Goal: Task Accomplishment & Management: Complete application form

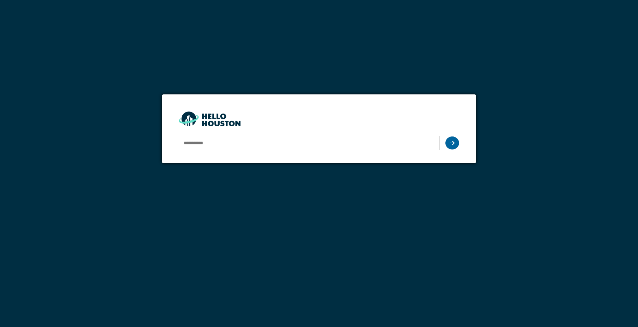
type input "**********"
click at [453, 143] on icon at bounding box center [452, 142] width 5 height 5
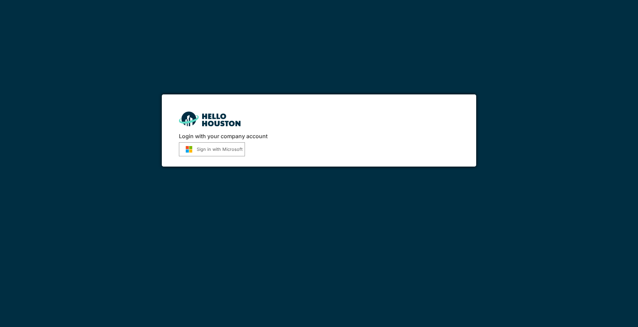
click at [241, 154] on button "Sign in with Microsoft" at bounding box center [212, 149] width 66 height 14
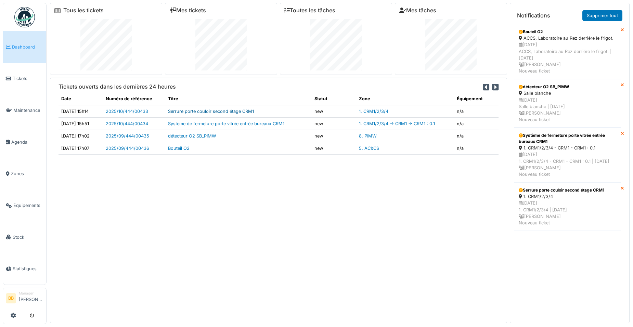
click at [191, 111] on link "Serrure porte couloir second étage CRM1" at bounding box center [211, 111] width 86 height 5
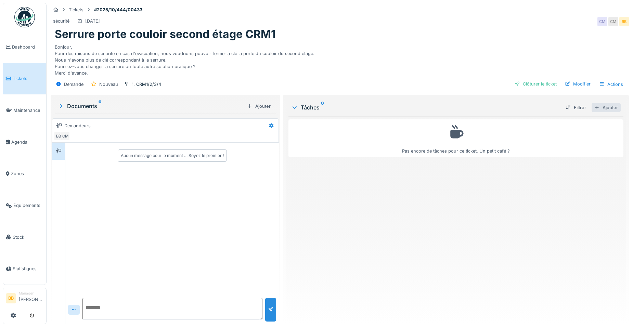
click at [600, 110] on div "Ajouter" at bounding box center [606, 107] width 29 height 9
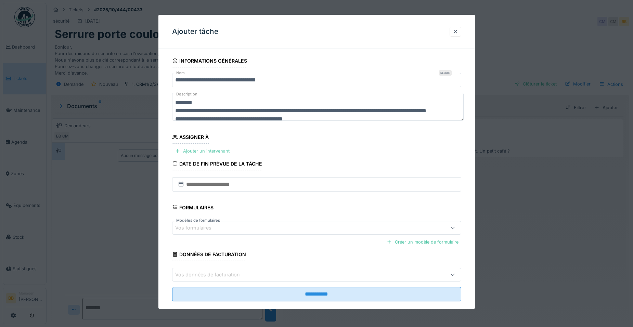
click at [193, 148] on div "Ajouter un intervenant" at bounding box center [202, 150] width 60 height 9
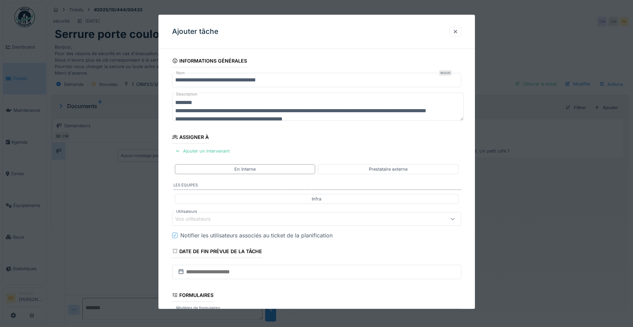
click at [192, 223] on div "Vos utilisateurs" at bounding box center [316, 219] width 289 height 14
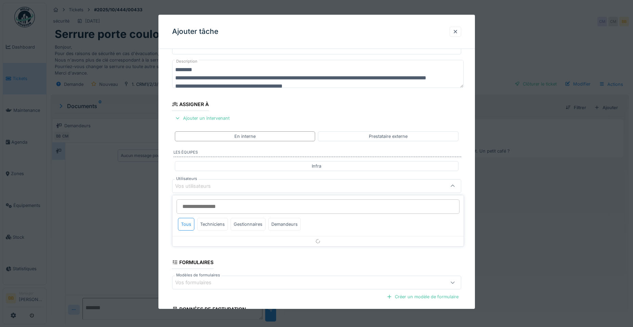
scroll to position [57, 0]
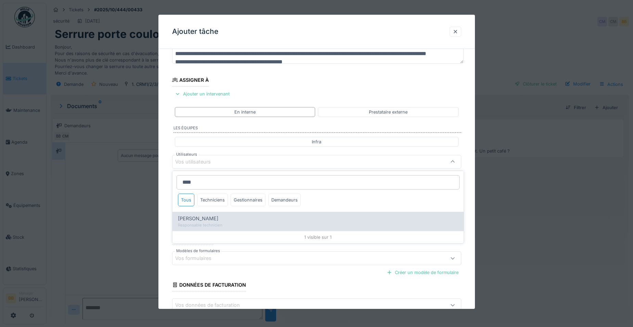
type input "****"
click at [192, 219] on span "Daniel Spiteri" at bounding box center [198, 219] width 40 height 8
type input "*****"
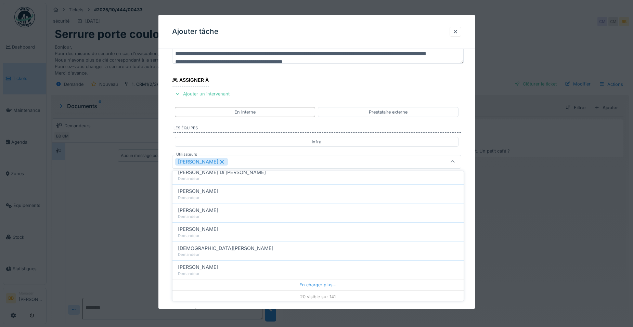
scroll to position [313, 0]
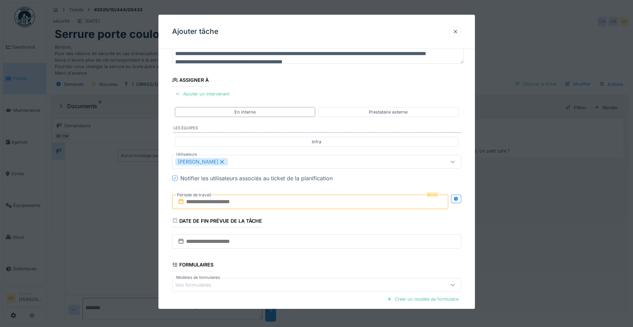
click at [230, 305] on div "Créer un modèle de formulaire" at bounding box center [316, 299] width 289 height 12
click at [218, 208] on input "text" at bounding box center [310, 202] width 276 height 14
click at [299, 226] on span "septembre" at bounding box center [301, 224] width 22 height 5
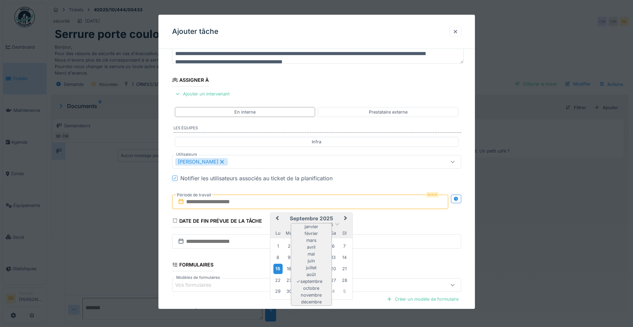
click at [277, 267] on div "15" at bounding box center [277, 269] width 9 height 10
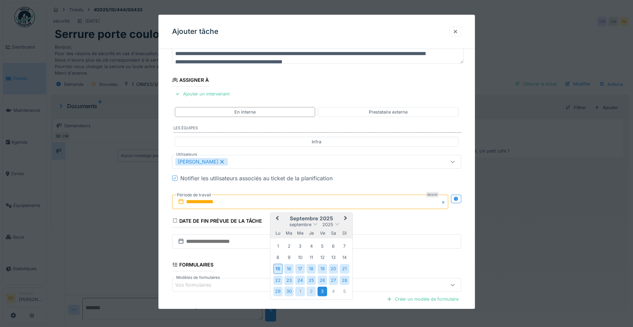
click at [326, 290] on div "3" at bounding box center [322, 291] width 9 height 9
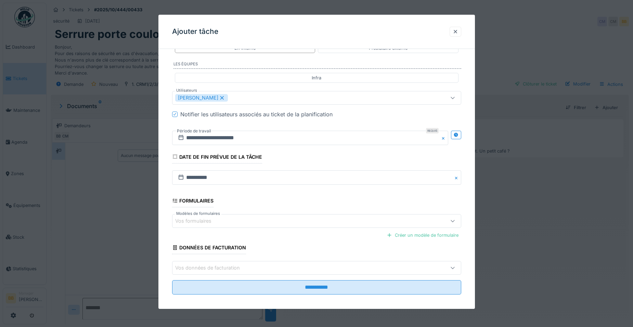
scroll to position [126, 0]
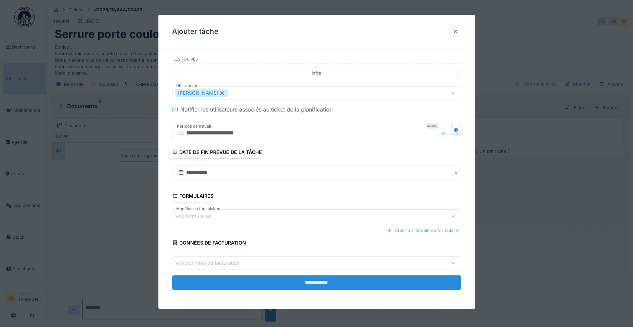
click at [323, 284] on input "**********" at bounding box center [316, 283] width 289 height 14
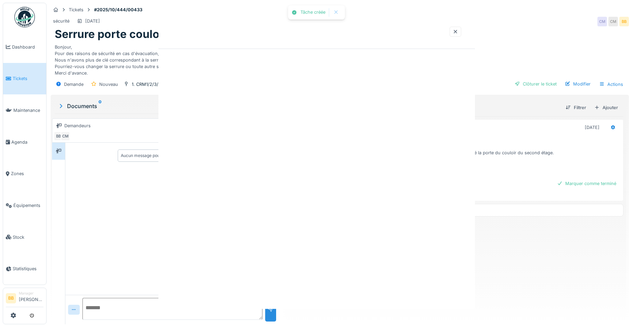
scroll to position [0, 0]
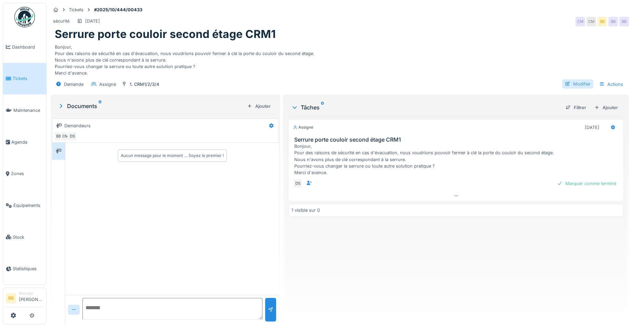
click at [571, 82] on div "Modifier" at bounding box center [577, 83] width 31 height 9
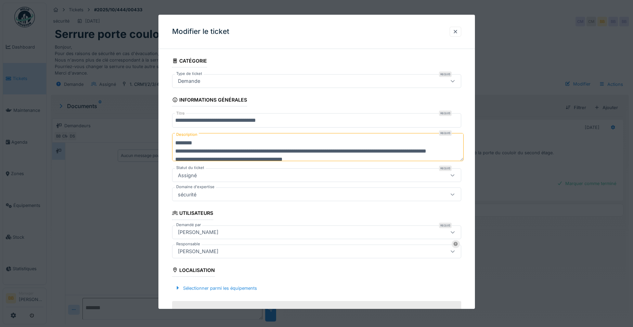
click at [251, 194] on div "sécurité" at bounding box center [299, 195] width 249 height 8
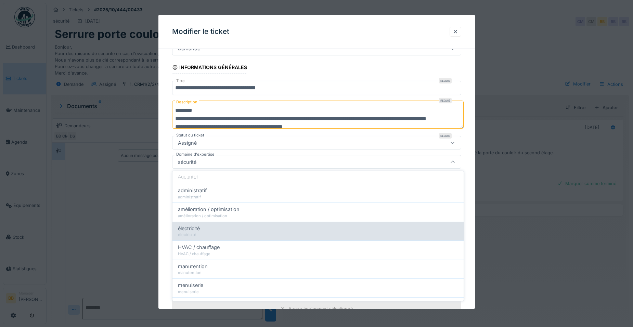
scroll to position [34, 0]
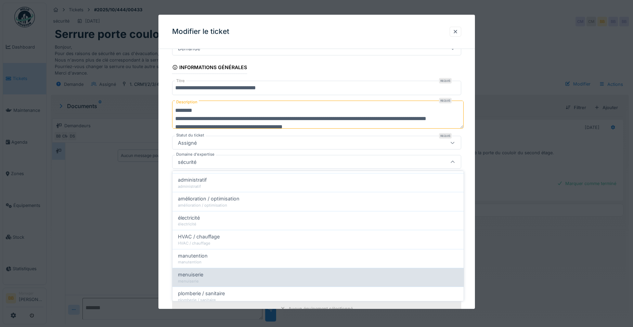
click at [219, 272] on div "menuiserie" at bounding box center [318, 275] width 280 height 8
type input "****"
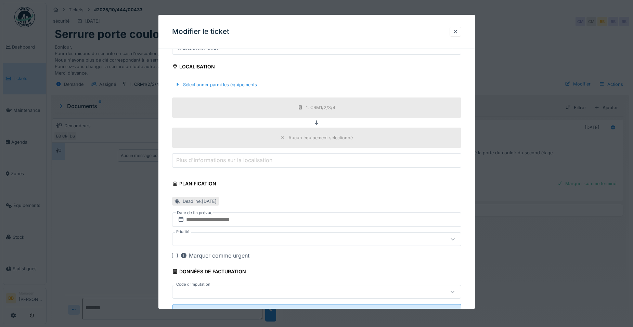
scroll to position [232, 0]
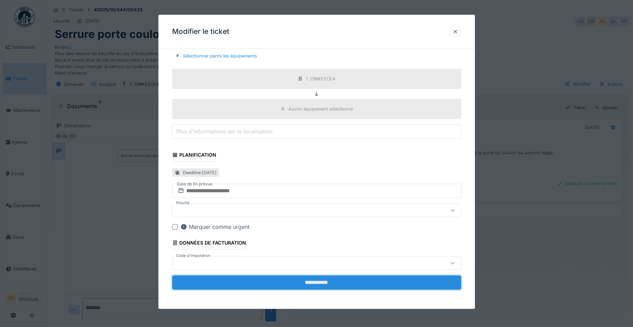
click at [285, 282] on input "**********" at bounding box center [316, 283] width 289 height 14
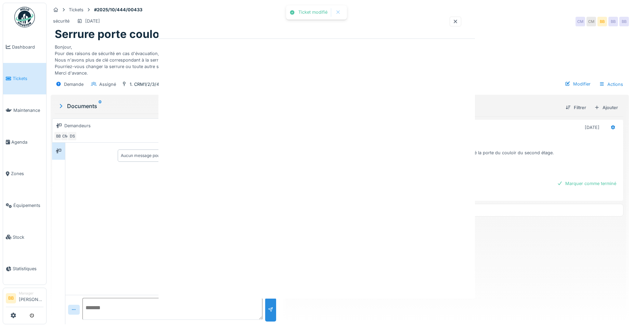
scroll to position [0, 0]
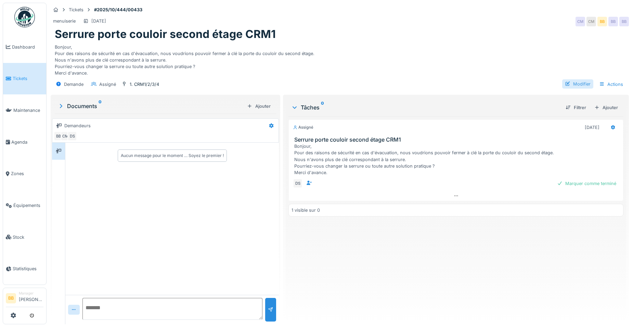
click at [565, 81] on div at bounding box center [567, 84] width 5 height 7
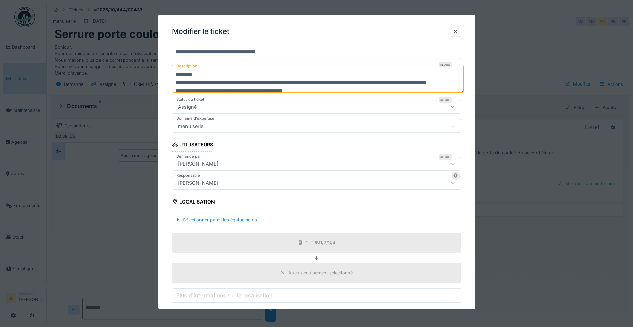
scroll to position [103, 0]
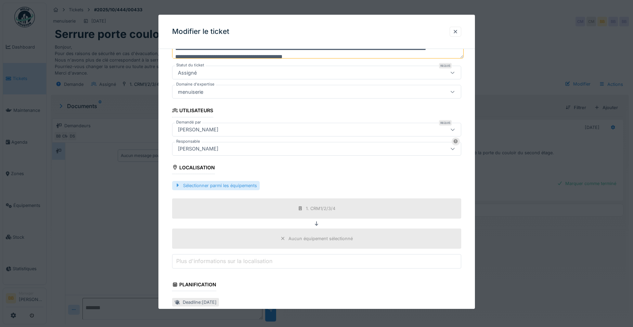
click at [228, 186] on div "Sélectionner parmi les équipements" at bounding box center [216, 185] width 88 height 9
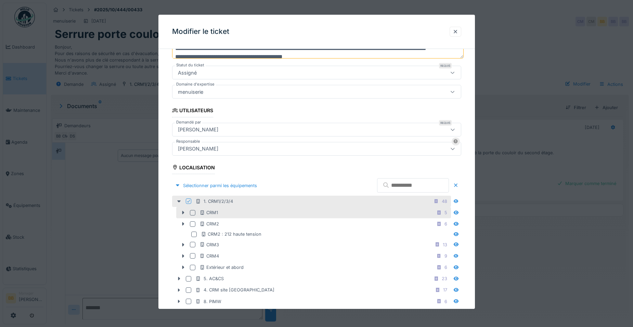
click at [193, 213] on div at bounding box center [192, 212] width 5 height 5
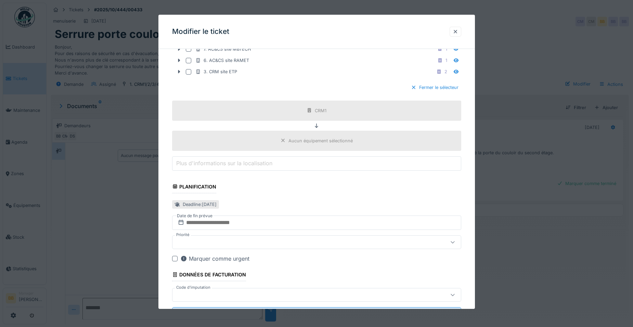
scroll to position [410, 0]
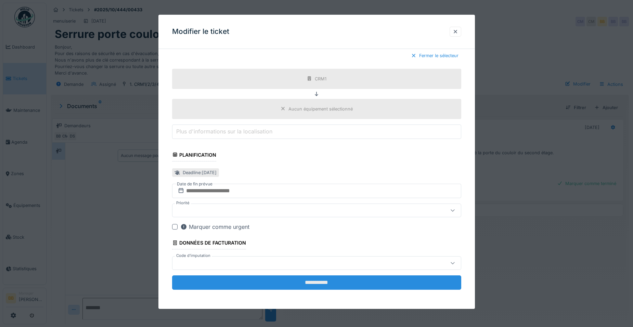
click at [296, 281] on input "**********" at bounding box center [316, 283] width 289 height 14
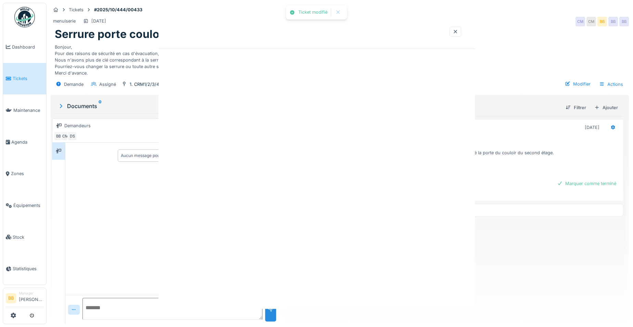
scroll to position [0, 0]
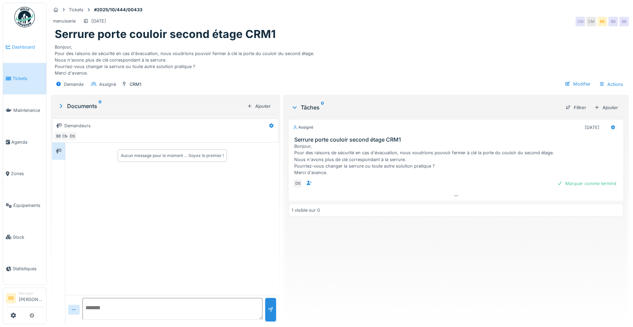
click at [22, 48] on span "Dashboard" at bounding box center [27, 47] width 31 height 7
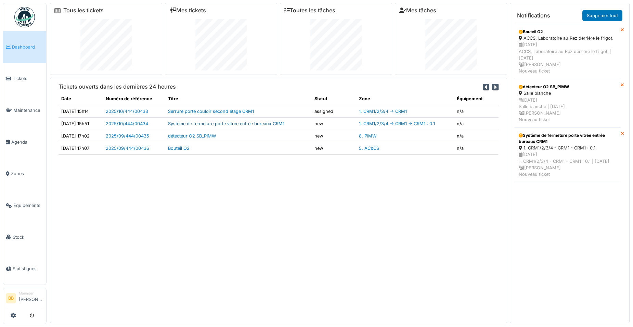
click at [187, 125] on link "Système de fermeture porte vitrée entrée bureaux CRM1" at bounding box center [226, 123] width 116 height 5
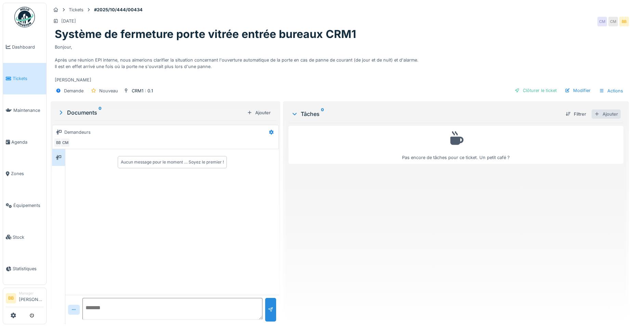
click at [599, 114] on div "Ajouter" at bounding box center [606, 114] width 29 height 9
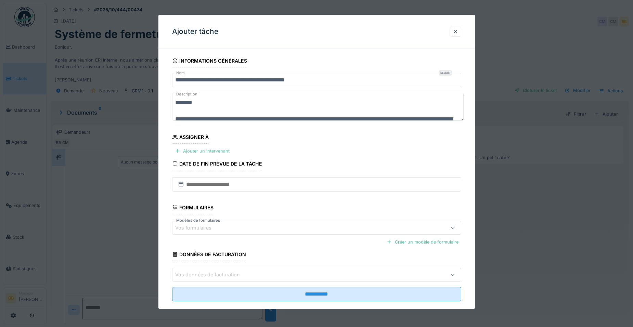
click at [221, 153] on div "Ajouter un intervenant" at bounding box center [202, 150] width 60 height 9
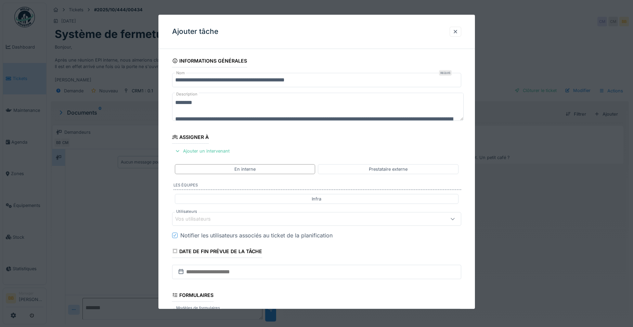
click at [223, 221] on div "Vos utilisateurs" at bounding box center [299, 219] width 249 height 8
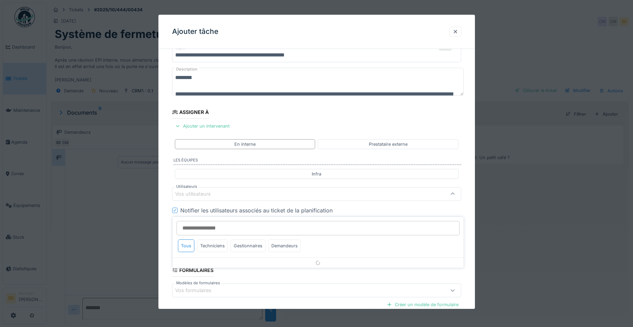
scroll to position [57, 0]
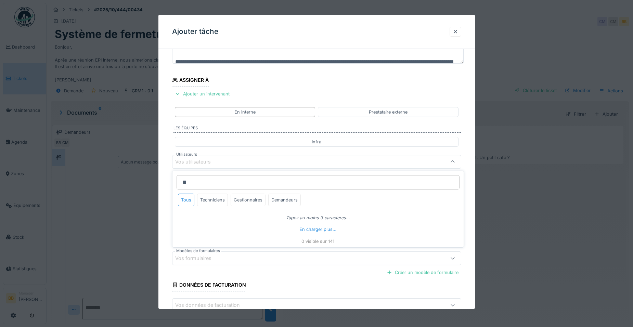
type input "**"
click at [243, 198] on div "Gestionnaires" at bounding box center [248, 200] width 35 height 13
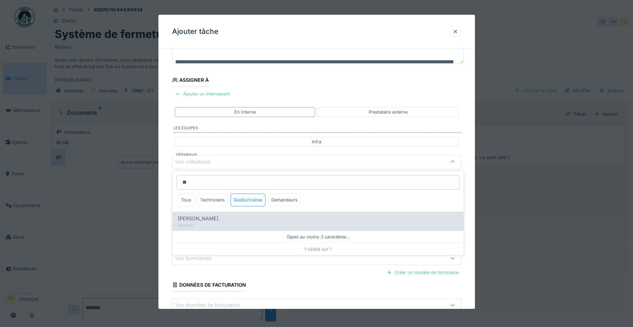
click at [207, 217] on span "[PERSON_NAME]" at bounding box center [198, 219] width 40 height 8
type input "*****"
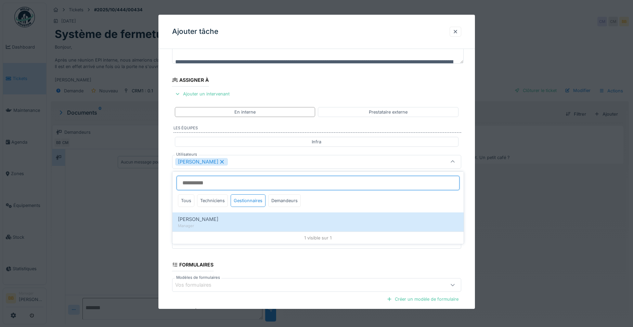
scroll to position [5, 0]
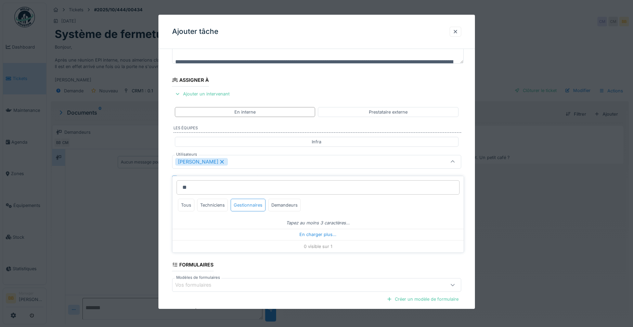
click at [240, 201] on div "Gestionnaires" at bounding box center [248, 205] width 35 height 13
click at [226, 201] on div "Techniciens" at bounding box center [212, 205] width 31 height 13
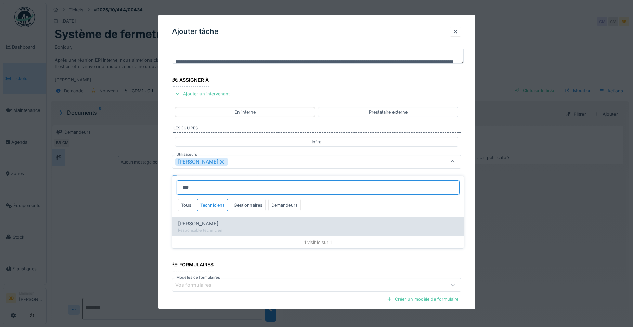
type input "***"
click at [202, 220] on span "Ronan Jurcaba" at bounding box center [198, 224] width 40 height 8
type input "**********"
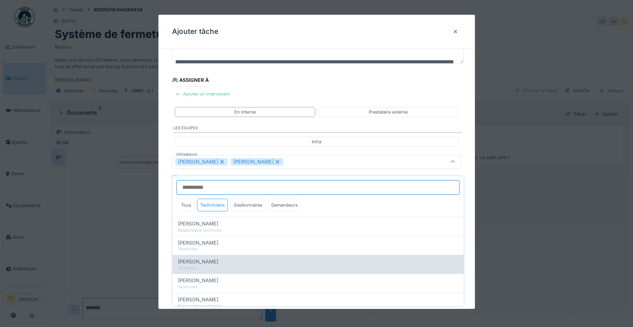
scroll to position [18, 0]
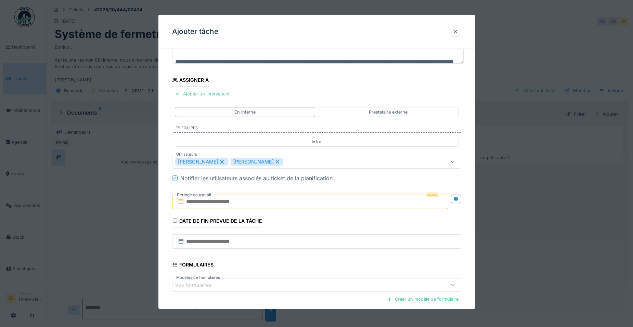
click at [471, 256] on div "**********" at bounding box center [316, 187] width 317 height 381
click at [332, 209] on div "Requis Période de travail" at bounding box center [316, 201] width 289 height 25
click at [330, 205] on input "text" at bounding box center [310, 202] width 276 height 14
click at [275, 267] on div "15" at bounding box center [277, 269] width 9 height 10
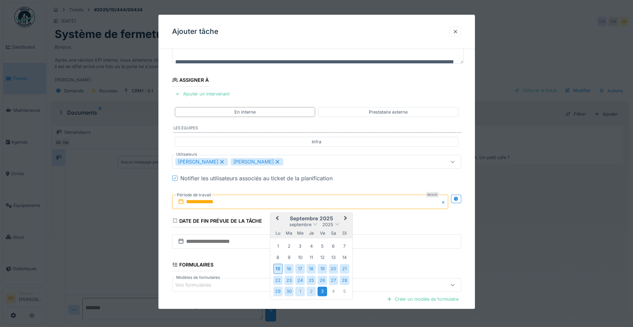
click at [319, 291] on div "3" at bounding box center [322, 291] width 9 height 9
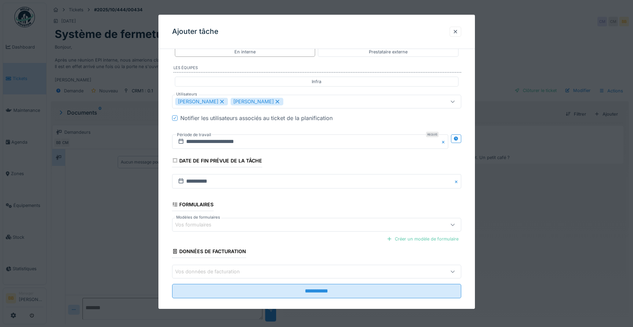
scroll to position [126, 0]
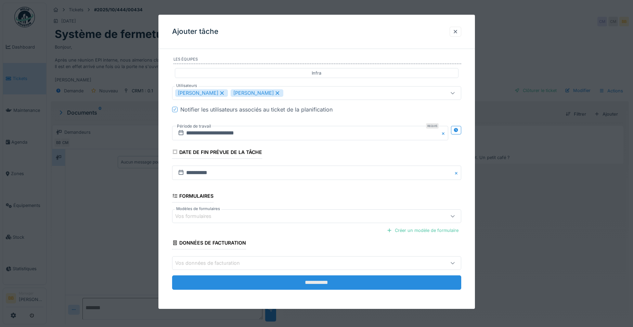
click at [403, 280] on input "**********" at bounding box center [316, 283] width 289 height 14
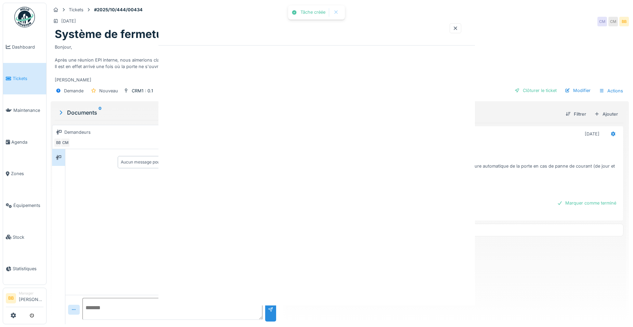
scroll to position [0, 0]
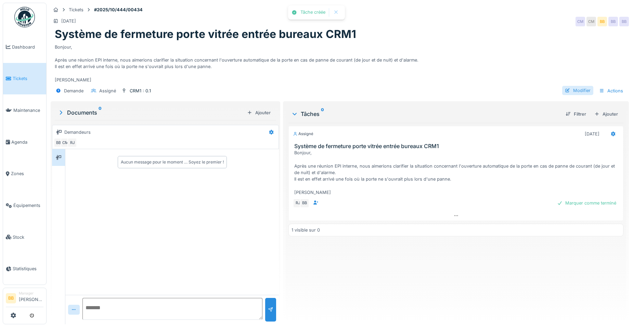
click at [579, 86] on div "Modifier" at bounding box center [577, 90] width 31 height 9
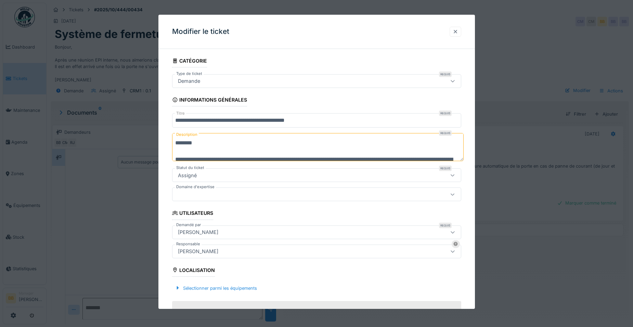
click at [454, 31] on div at bounding box center [456, 32] width 12 height 10
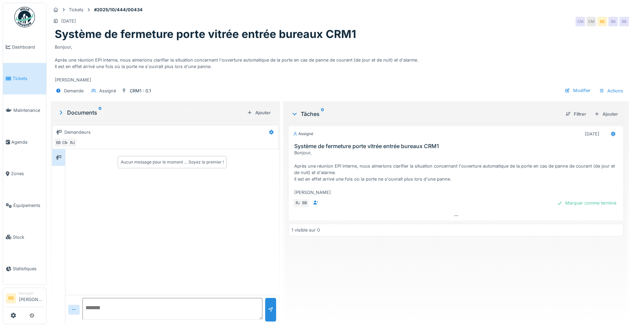
click at [123, 302] on textarea at bounding box center [172, 309] width 180 height 22
type textarea "**********"
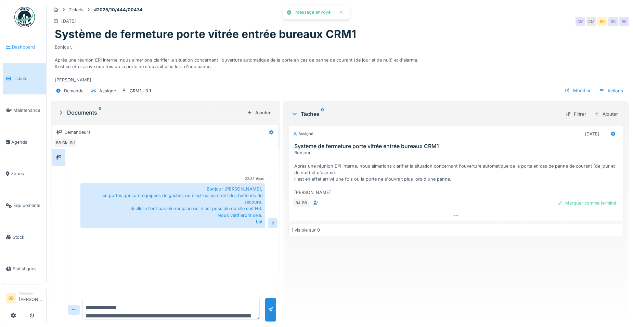
click at [16, 46] on span "Dashboard" at bounding box center [27, 47] width 31 height 7
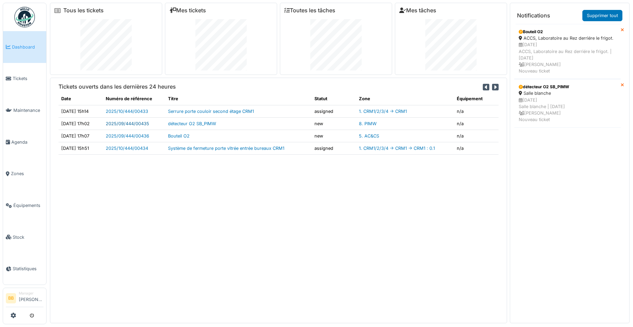
click at [127, 123] on link "2025/09/444/00435" at bounding box center [127, 123] width 43 height 5
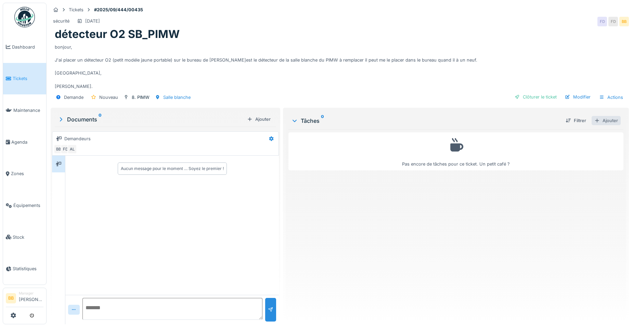
click at [603, 120] on div "Ajouter" at bounding box center [606, 120] width 29 height 9
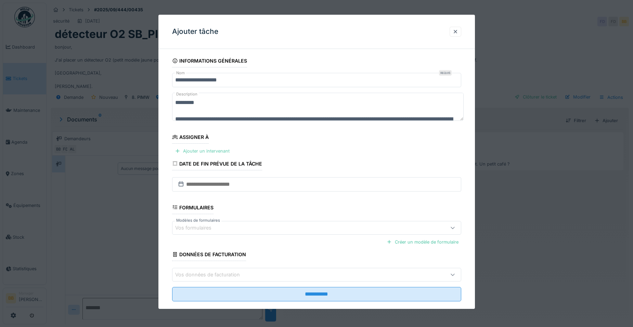
click at [187, 149] on div "Ajouter un intervenant" at bounding box center [202, 150] width 60 height 9
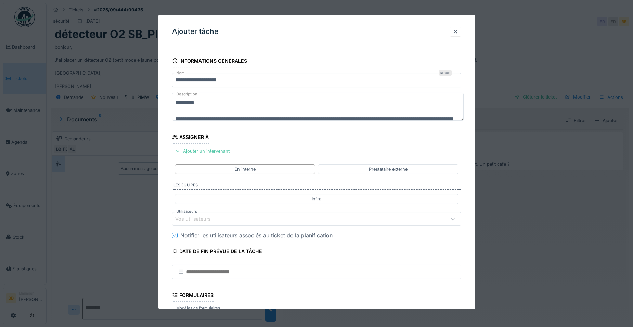
click at [209, 219] on div "Vos utilisateurs" at bounding box center [197, 219] width 45 height 8
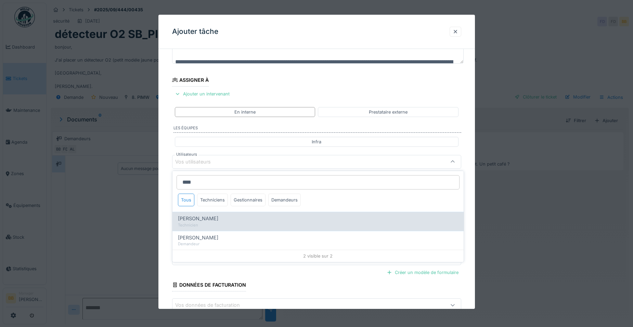
type input "****"
click at [219, 219] on div "[PERSON_NAME]" at bounding box center [318, 219] width 280 height 8
type input "*****"
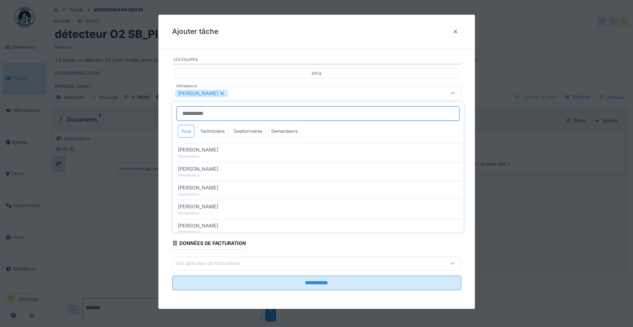
scroll to position [126, 0]
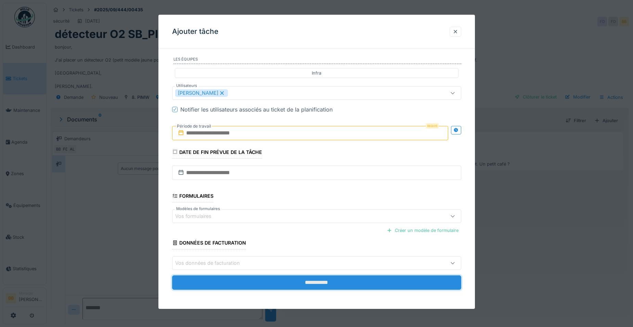
click at [338, 283] on input "**********" at bounding box center [316, 283] width 289 height 14
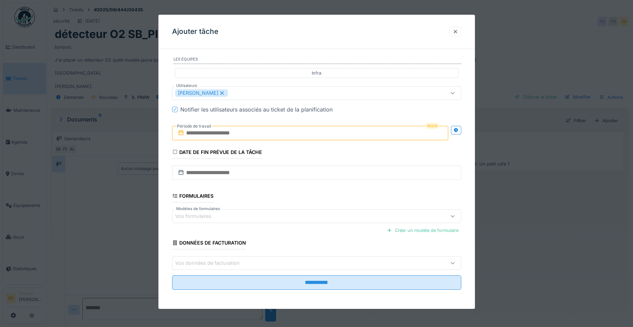
click at [269, 132] on input "text" at bounding box center [310, 133] width 276 height 14
click at [304, 163] on div "me" at bounding box center [299, 164] width 9 height 9
click at [281, 199] on div "15" at bounding box center [277, 200] width 9 height 10
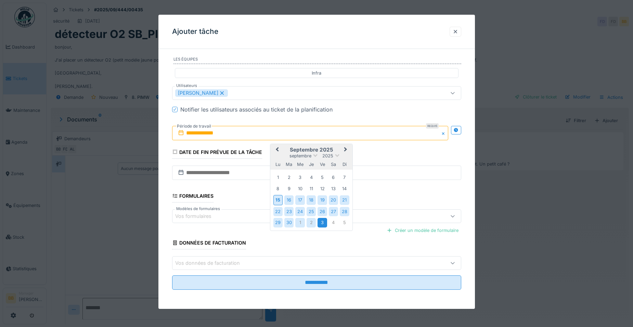
click at [319, 222] on div "3" at bounding box center [322, 222] width 9 height 9
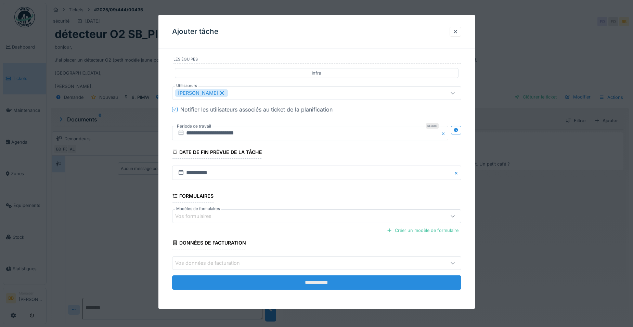
click at [320, 279] on input "**********" at bounding box center [316, 283] width 289 height 14
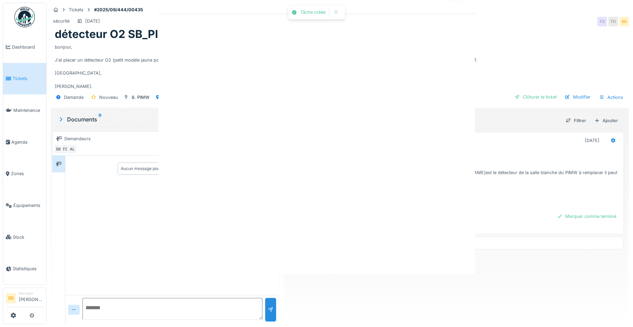
scroll to position [0, 0]
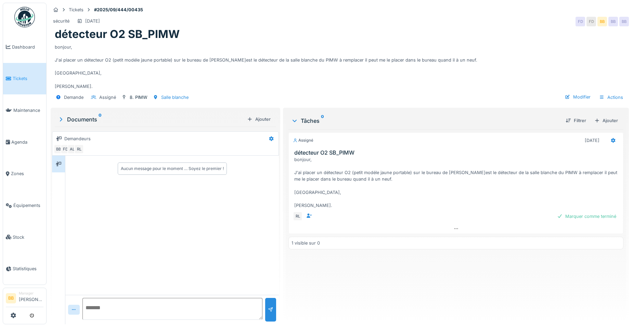
click at [110, 300] on textarea at bounding box center [172, 309] width 180 height 22
type textarea "**********"
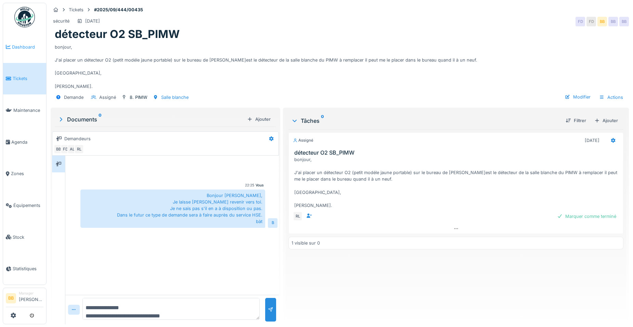
click at [33, 48] on span "Dashboard" at bounding box center [27, 47] width 31 height 7
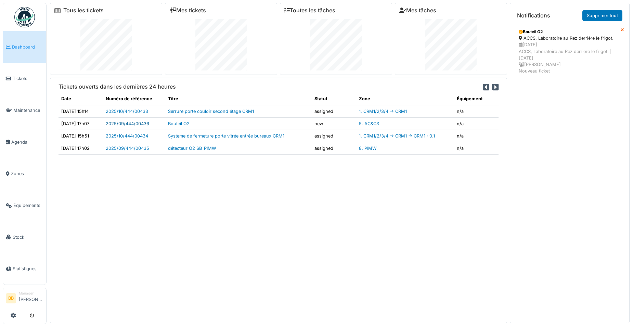
click at [149, 125] on link "2025/09/444/00436" at bounding box center [127, 123] width 43 height 5
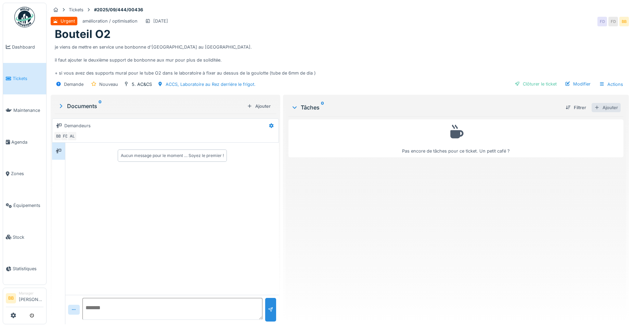
click at [597, 108] on div "Ajouter" at bounding box center [606, 107] width 29 height 9
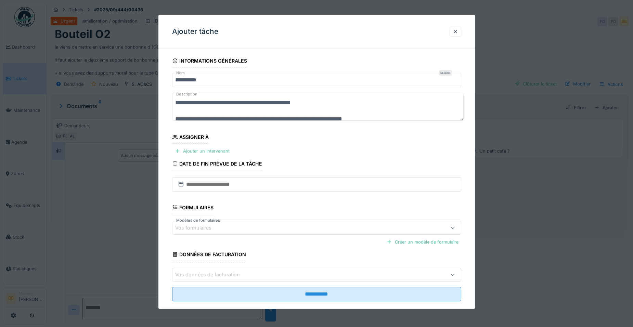
click at [214, 152] on div "Ajouter un intervenant" at bounding box center [202, 150] width 60 height 9
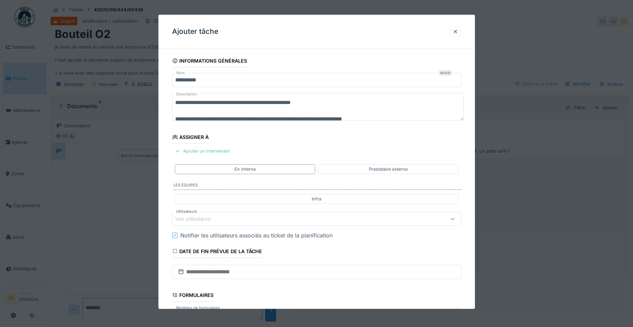
click at [211, 222] on div "Vos utilisateurs" at bounding box center [197, 219] width 45 height 8
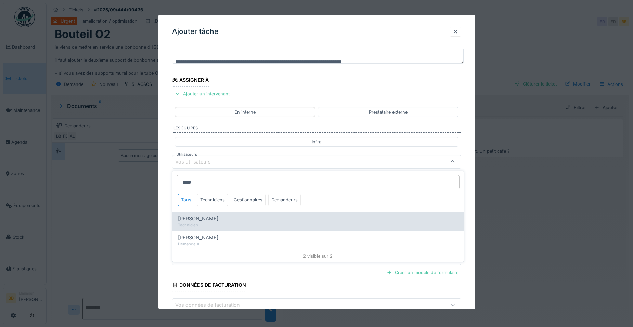
type input "****"
click at [207, 214] on div "Rodolphe Lise Technicien" at bounding box center [317, 221] width 291 height 19
type input "*****"
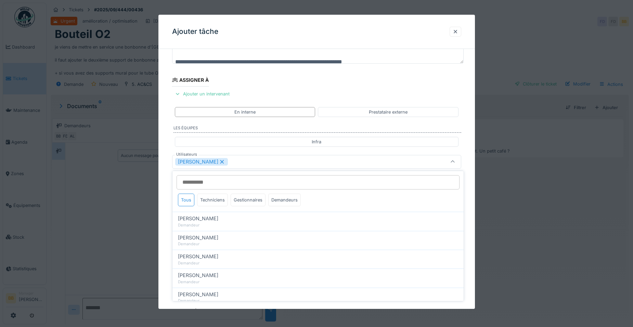
click at [467, 244] on div "**********" at bounding box center [316, 187] width 317 height 381
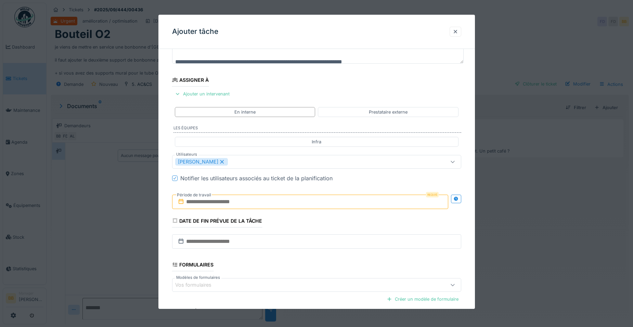
click at [369, 203] on input "text" at bounding box center [310, 202] width 276 height 14
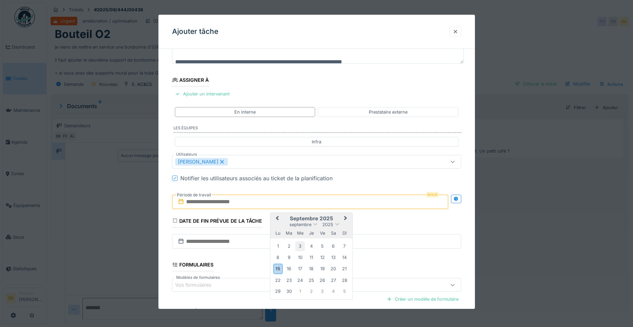
click at [297, 246] on div "3" at bounding box center [299, 246] width 9 height 9
click at [279, 270] on div "15" at bounding box center [277, 269] width 9 height 10
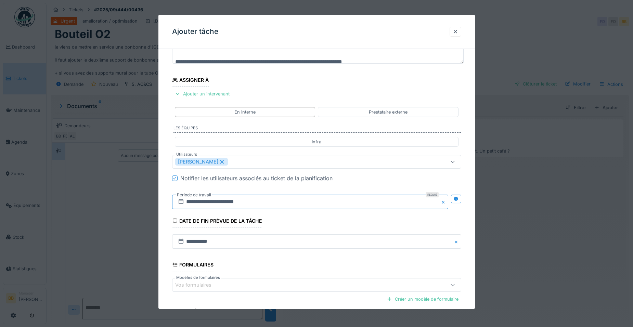
click at [243, 207] on input "**********" at bounding box center [310, 202] width 276 height 14
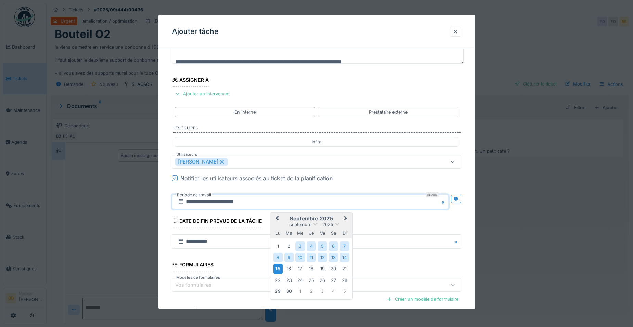
click at [277, 266] on div "15" at bounding box center [277, 269] width 9 height 10
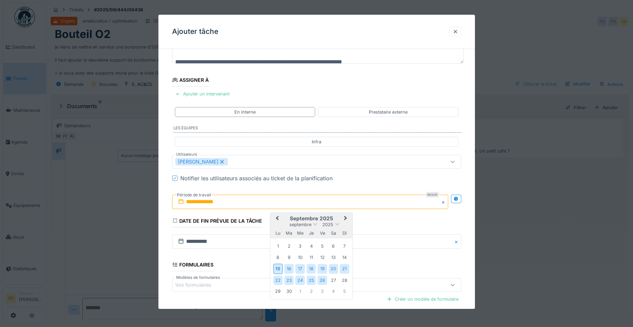
click at [322, 280] on div "26" at bounding box center [322, 280] width 9 height 9
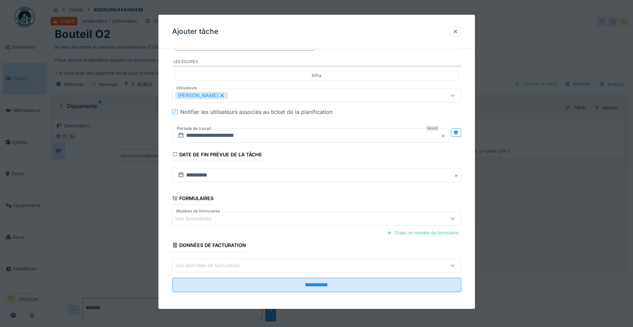
scroll to position [126, 0]
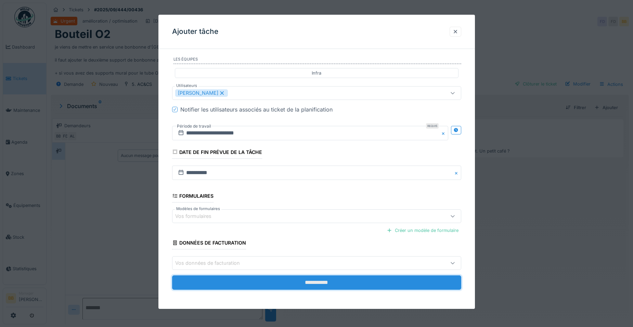
click at [308, 280] on input "**********" at bounding box center [316, 283] width 289 height 14
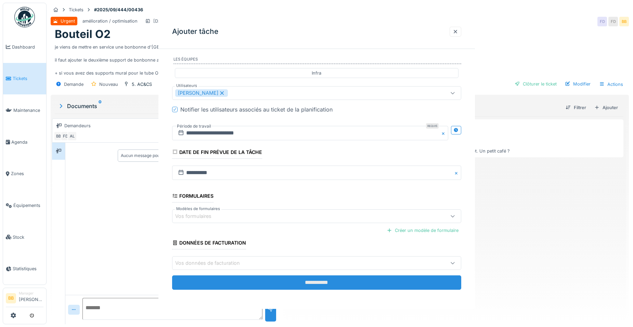
scroll to position [0, 0]
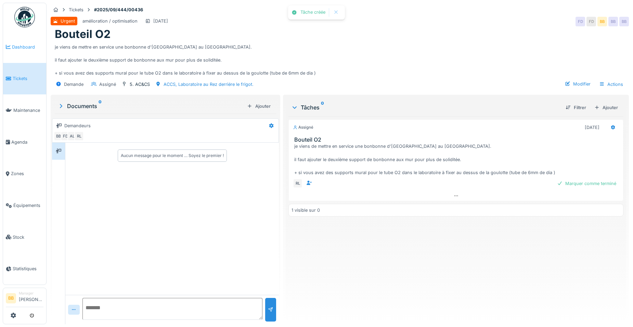
click at [23, 48] on span "Dashboard" at bounding box center [27, 47] width 31 height 7
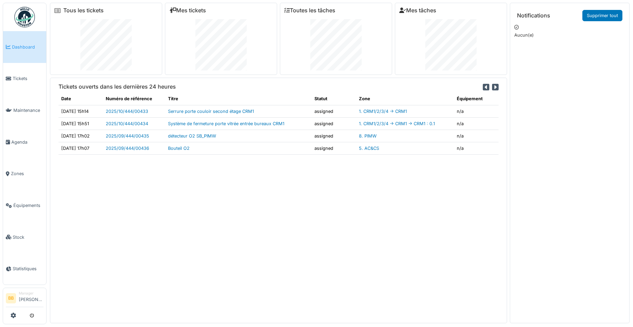
click at [24, 51] on link "Dashboard" at bounding box center [24, 47] width 43 height 32
click at [26, 77] on span "Tickets" at bounding box center [28, 78] width 31 height 7
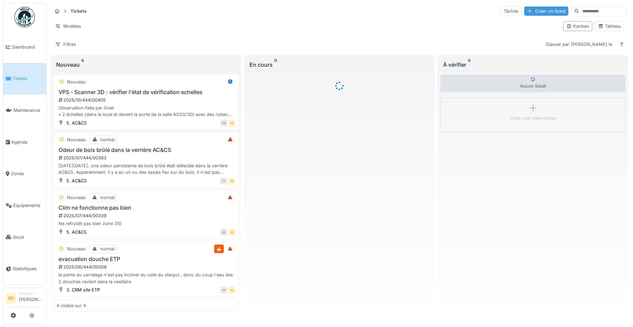
click at [536, 12] on div "Créer un ticket" at bounding box center [546, 11] width 44 height 9
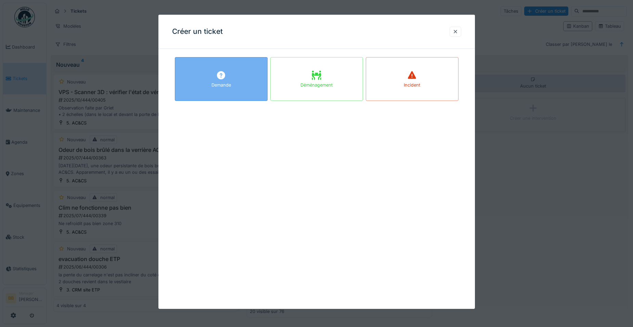
click at [245, 72] on div "Demande" at bounding box center [221, 79] width 93 height 44
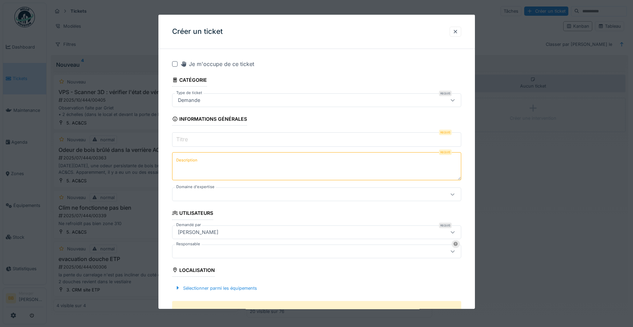
click at [206, 139] on input "Titre" at bounding box center [316, 139] width 289 height 14
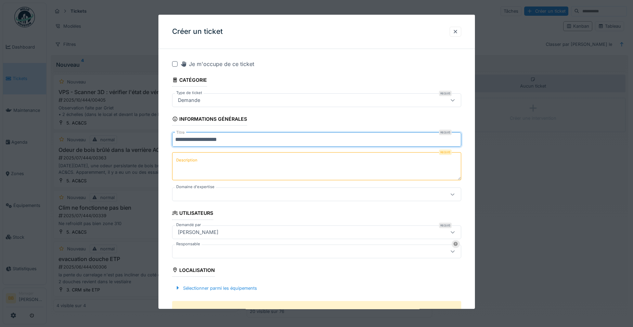
type input "**********"
click at [210, 162] on textarea "Description" at bounding box center [316, 166] width 289 height 28
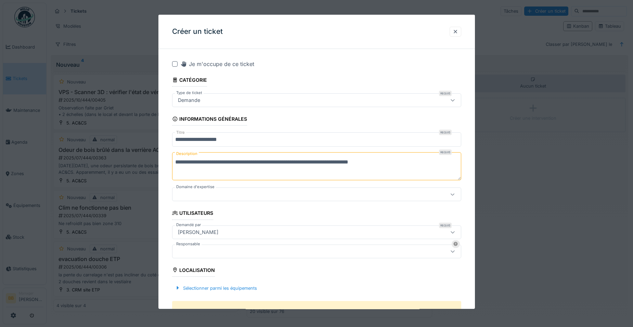
type textarea "**********"
click at [211, 191] on div at bounding box center [299, 195] width 249 height 8
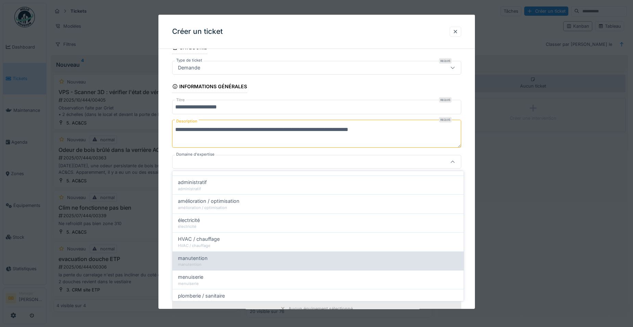
scroll to position [68, 0]
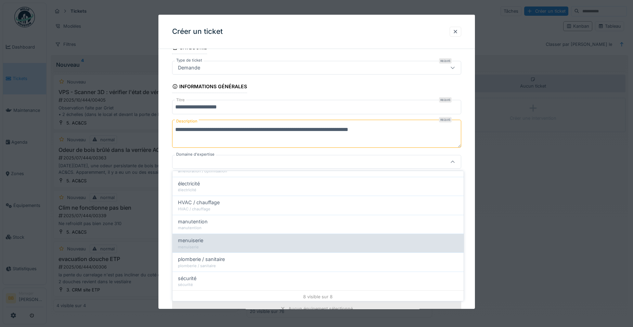
click at [196, 239] on span "menuiserie" at bounding box center [190, 241] width 25 height 8
type input "****"
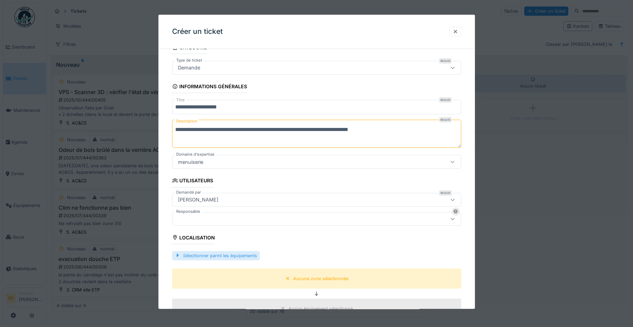
click at [212, 253] on div "Sélectionner parmi les équipements" at bounding box center [216, 255] width 88 height 9
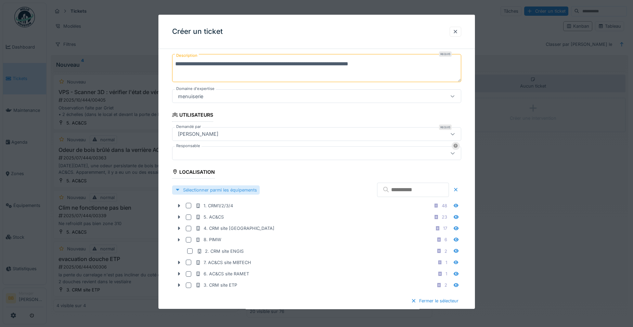
scroll to position [101, 0]
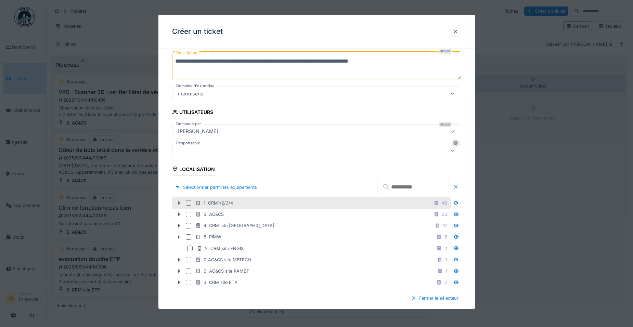
click at [177, 205] on icon at bounding box center [178, 203] width 5 height 4
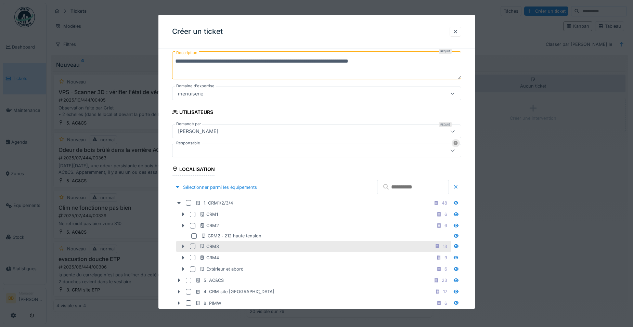
click at [182, 245] on icon at bounding box center [183, 246] width 2 height 3
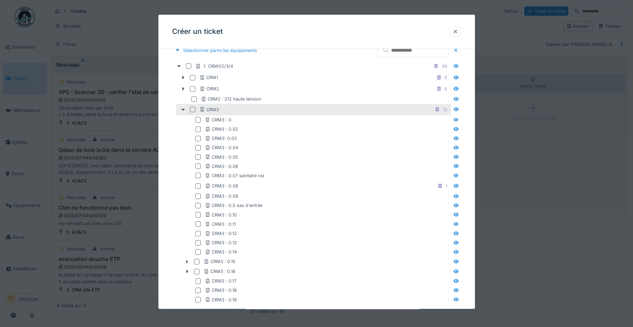
scroll to position [375, 0]
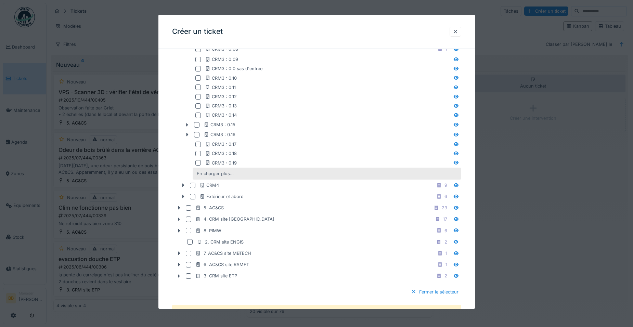
click at [219, 175] on div "En charger plus…" at bounding box center [215, 173] width 42 height 9
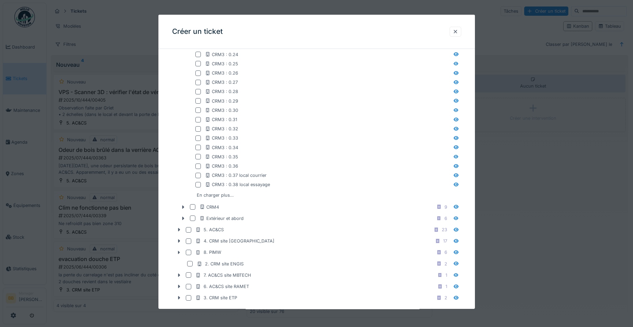
scroll to position [546, 0]
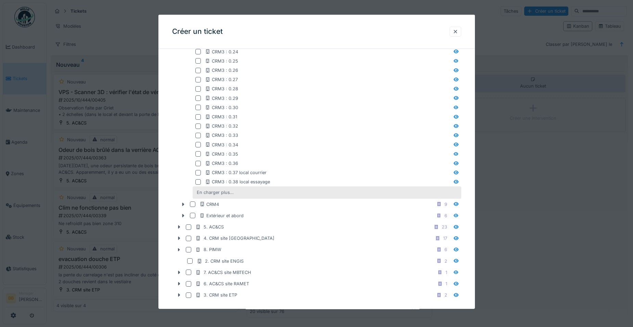
click at [210, 190] on div "En charger plus…" at bounding box center [215, 192] width 42 height 9
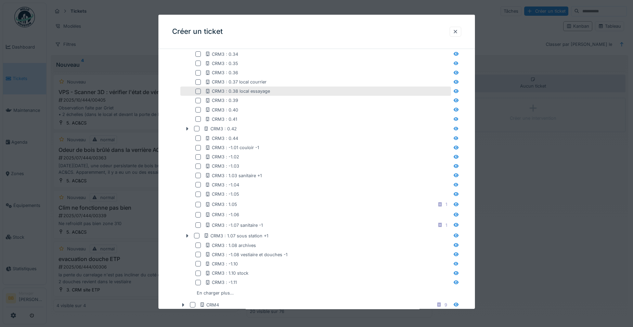
scroll to position [649, 0]
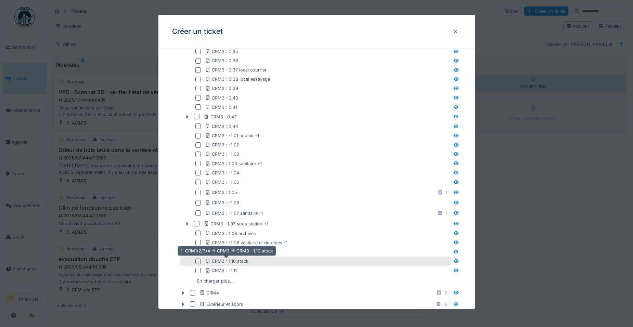
click at [223, 259] on div "CRM3 : 1.10 stock" at bounding box center [226, 261] width 43 height 7
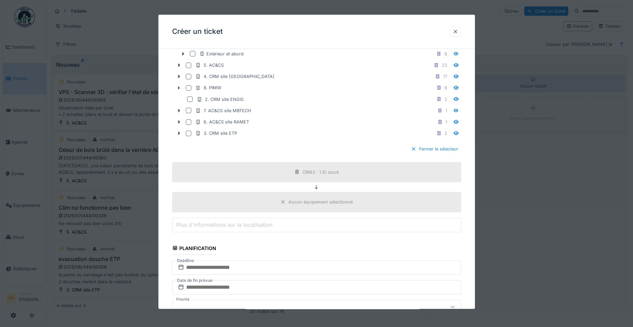
scroll to position [922, 0]
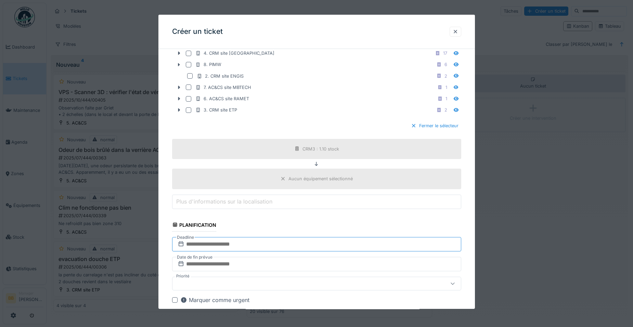
click at [220, 243] on input "text" at bounding box center [316, 244] width 289 height 14
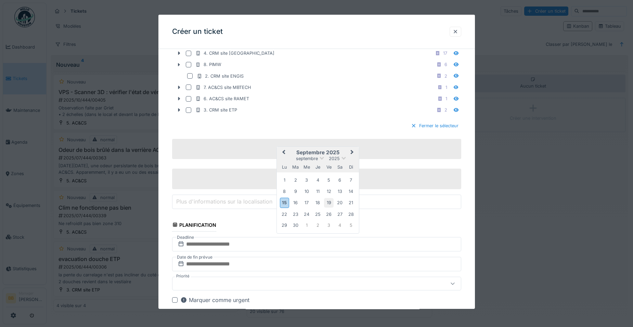
click at [327, 203] on div "19" at bounding box center [328, 202] width 9 height 9
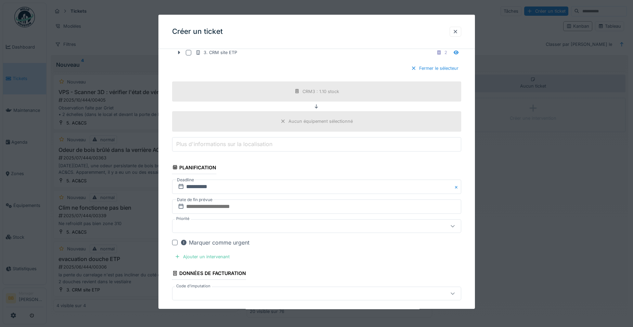
scroll to position [991, 0]
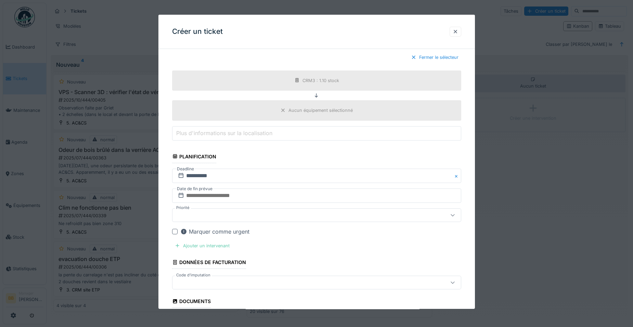
click at [215, 246] on div "Ajouter un intervenant" at bounding box center [202, 245] width 60 height 9
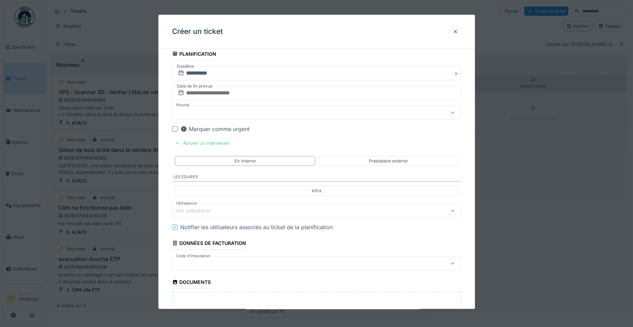
click at [230, 217] on div "Vos utilisateurs" at bounding box center [316, 211] width 289 height 14
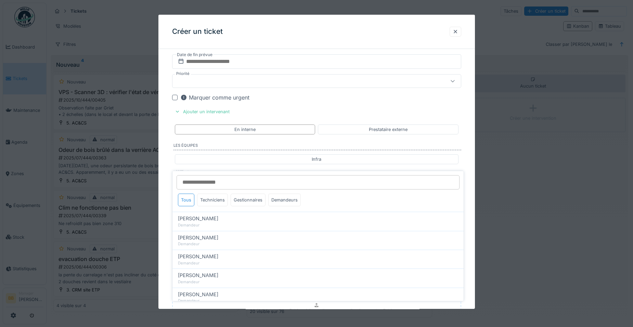
scroll to position [1142, 0]
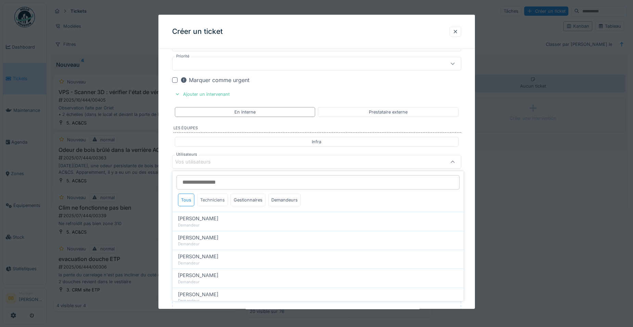
click at [220, 202] on div "Techniciens" at bounding box center [212, 200] width 31 height 13
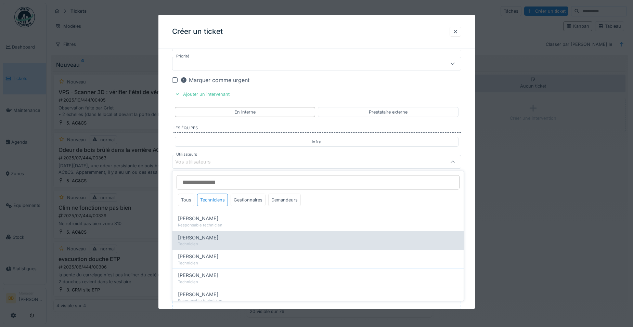
click at [206, 238] on span "[PERSON_NAME]" at bounding box center [198, 238] width 40 height 8
type input "*****"
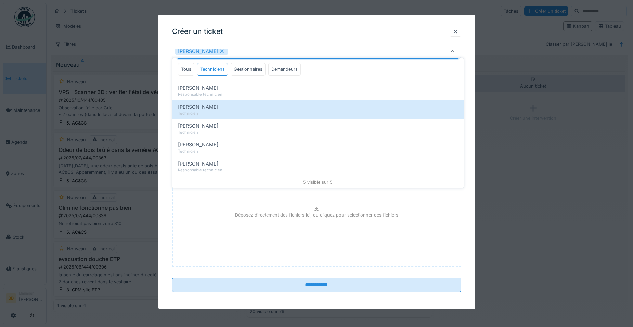
scroll to position [1255, 0]
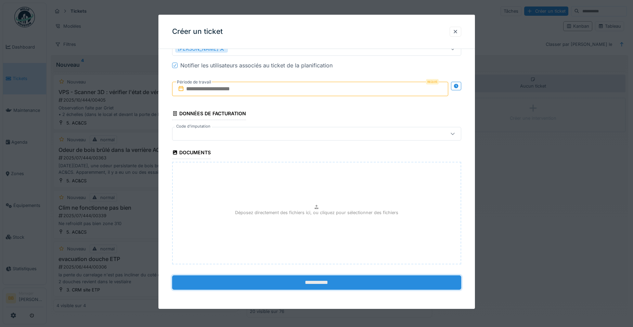
click at [370, 286] on input "**********" at bounding box center [316, 283] width 289 height 14
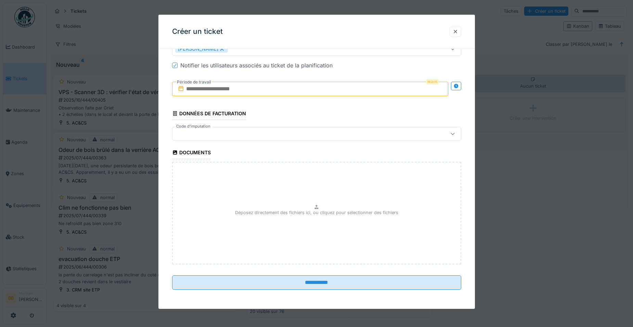
click at [186, 91] on input "text" at bounding box center [310, 89] width 276 height 14
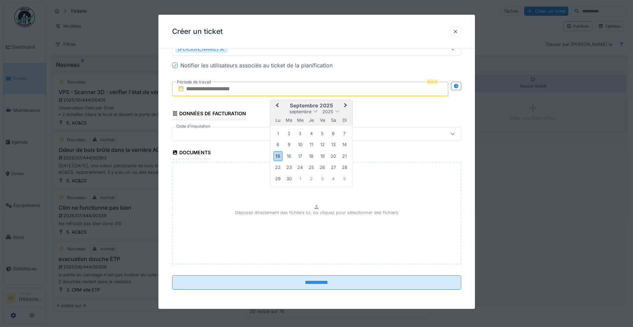
click at [304, 115] on div "septembre" at bounding box center [300, 112] width 23 height 6
click at [277, 152] on div "15" at bounding box center [277, 156] width 9 height 10
click at [308, 155] on div "18" at bounding box center [311, 156] width 9 height 9
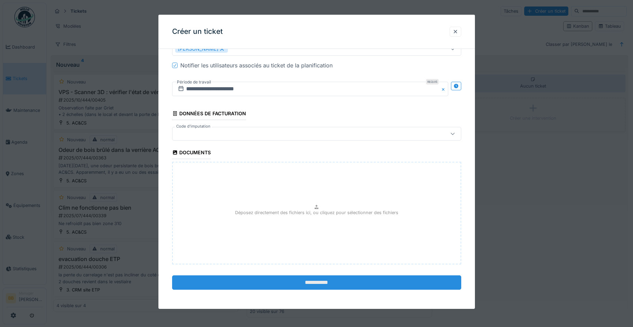
click at [292, 279] on input "**********" at bounding box center [316, 283] width 289 height 14
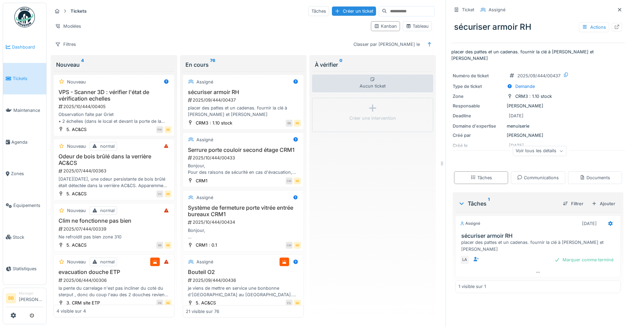
click at [21, 51] on link "Dashboard" at bounding box center [24, 47] width 43 height 32
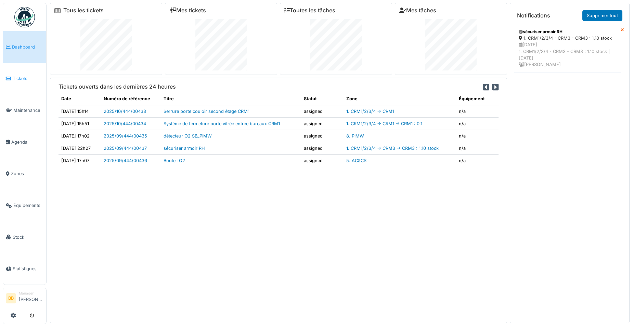
click at [31, 75] on span "Tickets" at bounding box center [28, 78] width 31 height 7
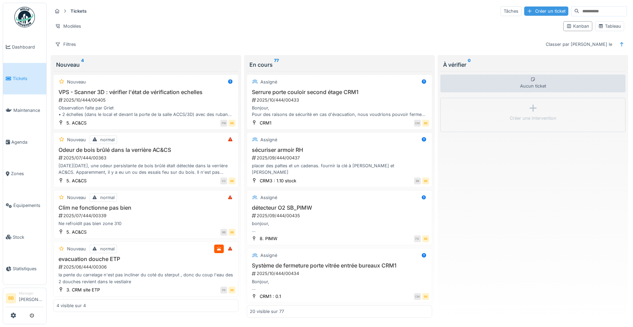
click at [527, 9] on div at bounding box center [529, 11] width 5 height 7
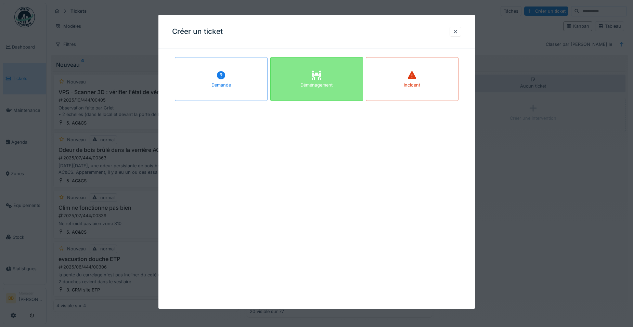
click at [284, 76] on div "Déménagement" at bounding box center [316, 79] width 93 height 44
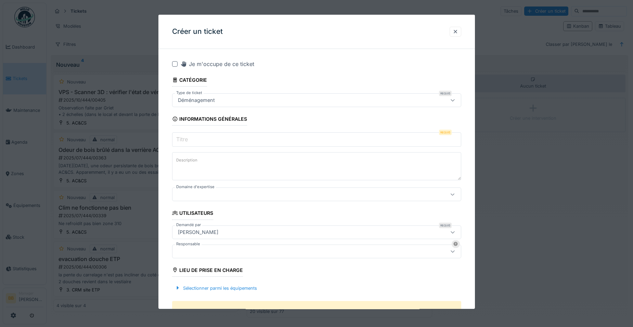
click at [231, 136] on input "Titre" at bounding box center [316, 139] width 289 height 14
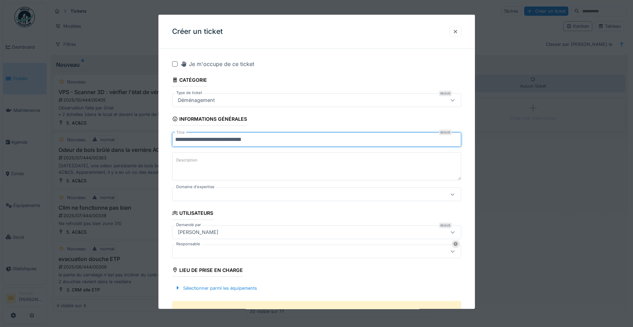
type input "**********"
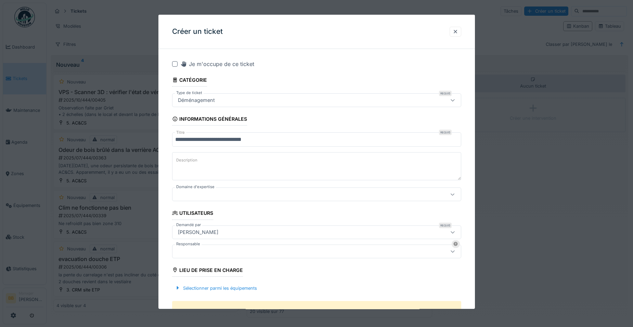
click at [258, 158] on textarea "Description" at bounding box center [316, 166] width 289 height 28
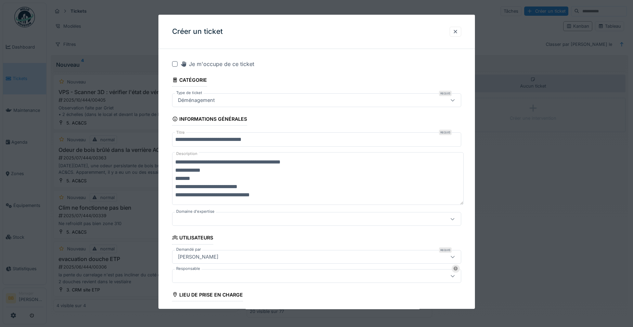
type textarea "**********"
click at [257, 213] on div at bounding box center [316, 219] width 289 height 14
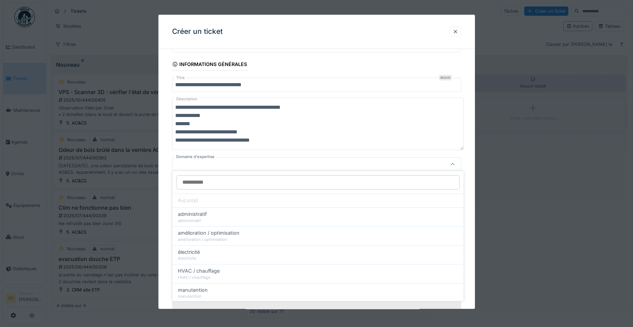
scroll to position [57, 0]
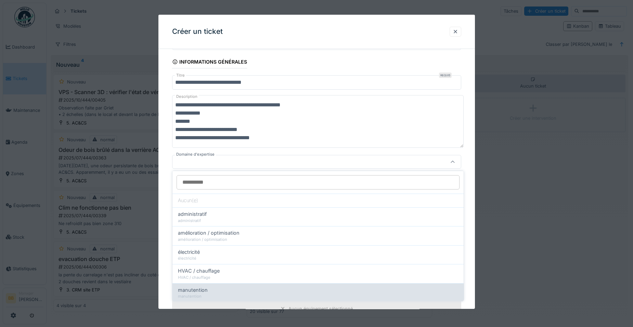
click at [242, 290] on div "manutention" at bounding box center [318, 290] width 280 height 8
type input "****"
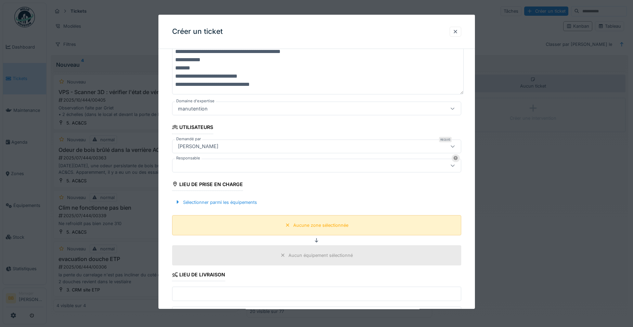
scroll to position [126, 0]
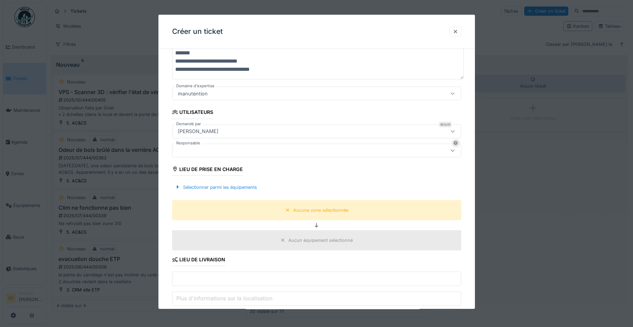
click at [229, 131] on div "[PERSON_NAME]" at bounding box center [299, 132] width 249 height 8
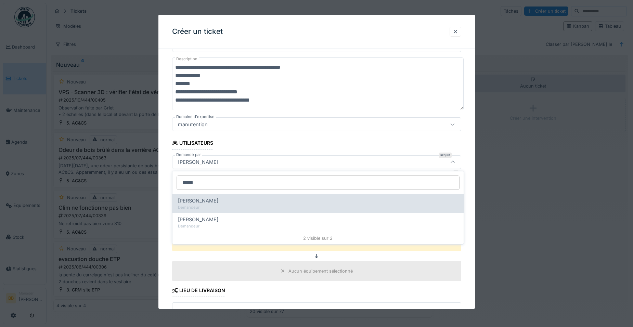
type input "*****"
click at [213, 200] on span "Xavier Vandeneynde" at bounding box center [198, 201] width 40 height 8
type input "*****"
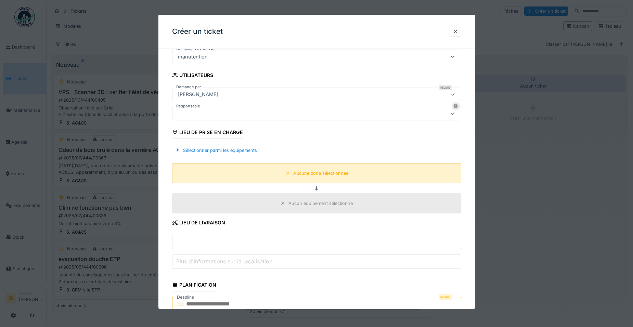
scroll to position [163, 0]
click at [218, 154] on div "Sélectionner parmi les équipements" at bounding box center [316, 150] width 289 height 20
click at [218, 152] on div "Sélectionner parmi les équipements" at bounding box center [216, 149] width 88 height 9
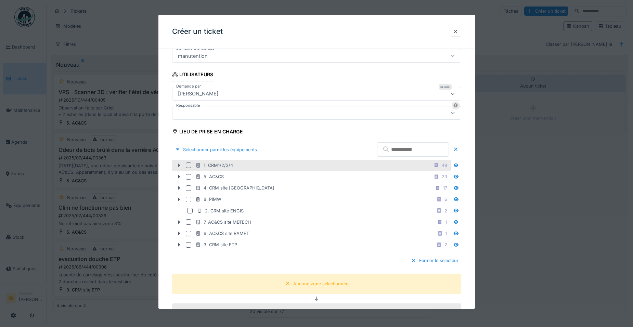
click at [181, 165] on icon at bounding box center [178, 165] width 5 height 4
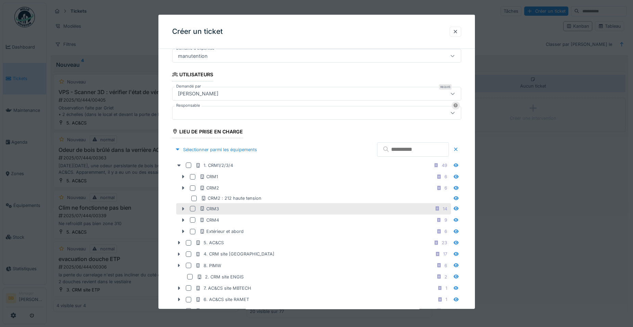
click at [184, 208] on icon at bounding box center [182, 209] width 5 height 4
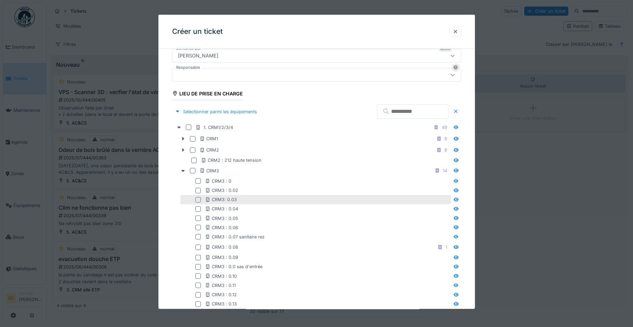
scroll to position [300, 0]
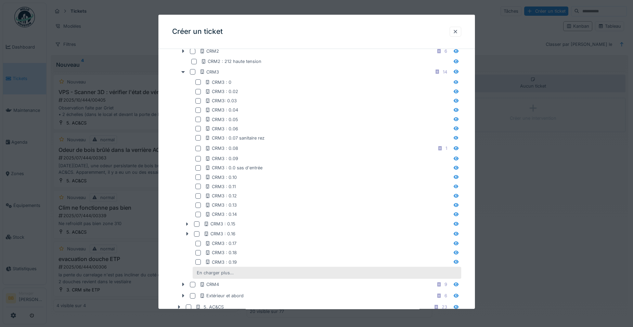
click at [196, 271] on div "En charger plus…" at bounding box center [215, 272] width 42 height 9
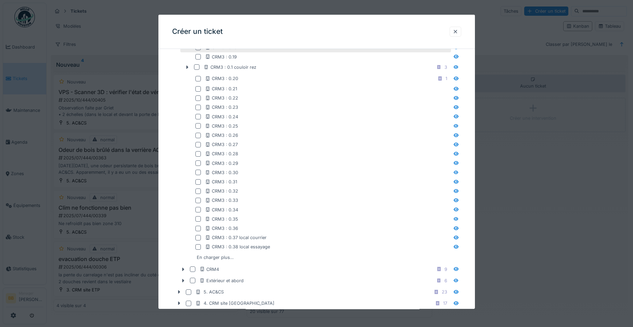
scroll to position [540, 0]
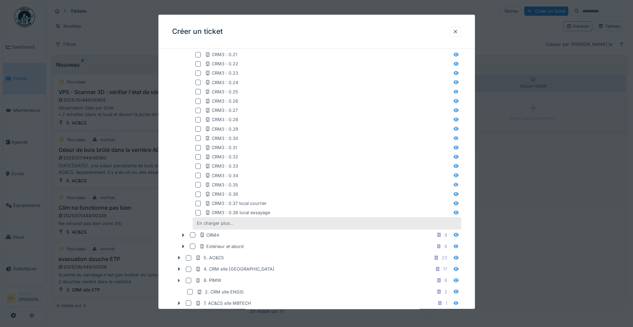
click at [219, 224] on div "En charger plus…" at bounding box center [215, 223] width 42 height 9
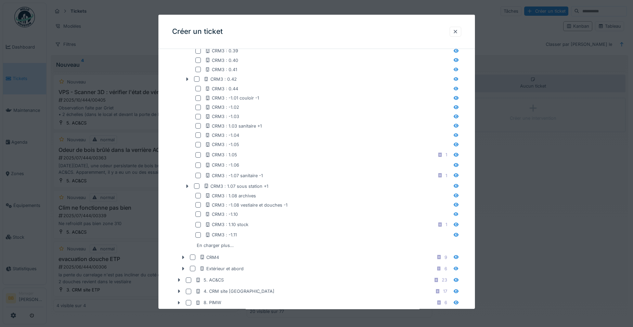
scroll to position [848, 0]
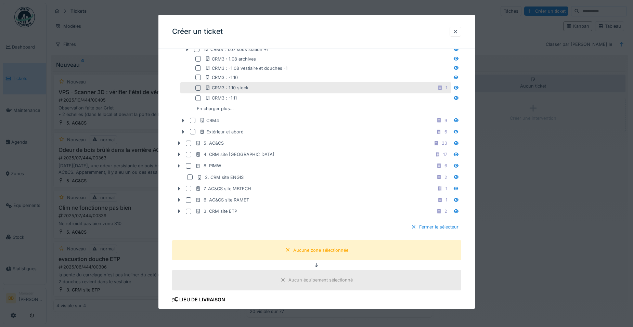
click at [223, 92] on div "CRM3 : 1.10 stock 1" at bounding box center [327, 88] width 245 height 9
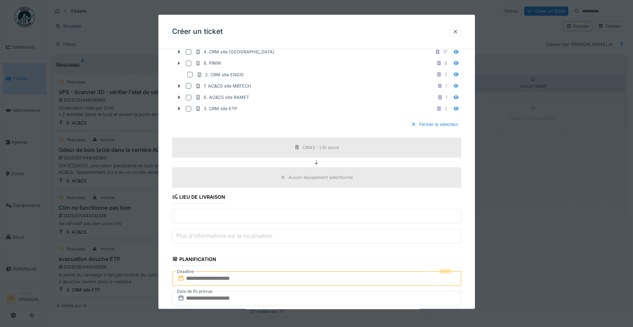
scroll to position [985, 0]
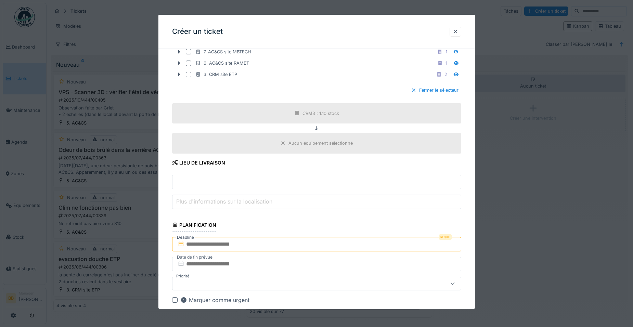
click at [235, 249] on input "text" at bounding box center [316, 244] width 289 height 14
click at [352, 151] on span "Next Month" at bounding box center [352, 153] width 0 height 8
click at [352, 152] on span "Next Month" at bounding box center [352, 153] width 0 height 8
click at [330, 222] on div "28" at bounding box center [328, 225] width 9 height 9
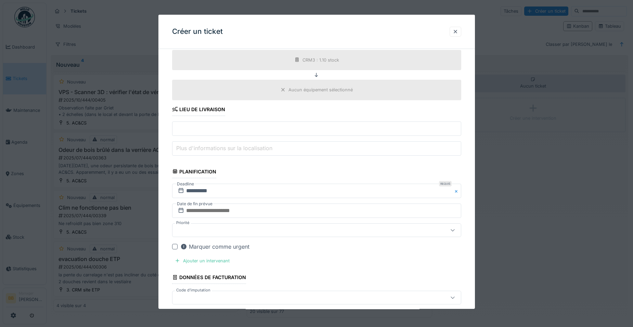
scroll to position [1053, 0]
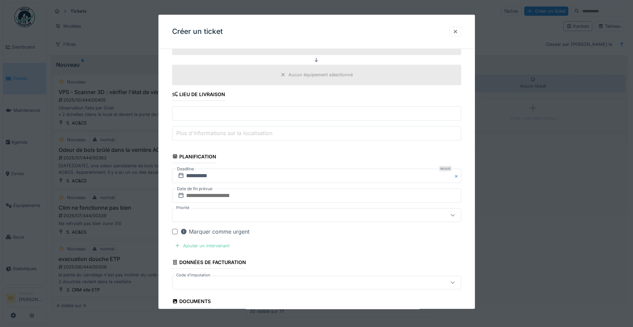
click at [210, 249] on div "Ajouter un intervenant" at bounding box center [202, 245] width 60 height 9
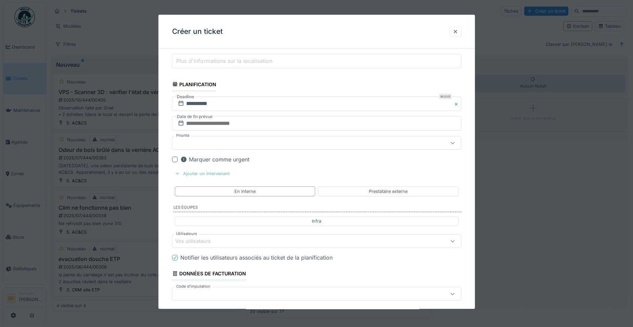
scroll to position [1156, 0]
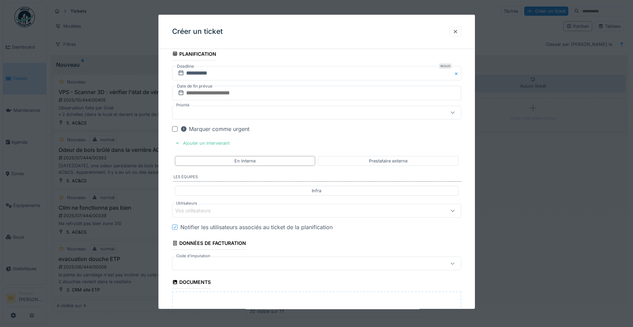
click at [224, 209] on div "Vos utilisateurs" at bounding box center [299, 211] width 249 height 8
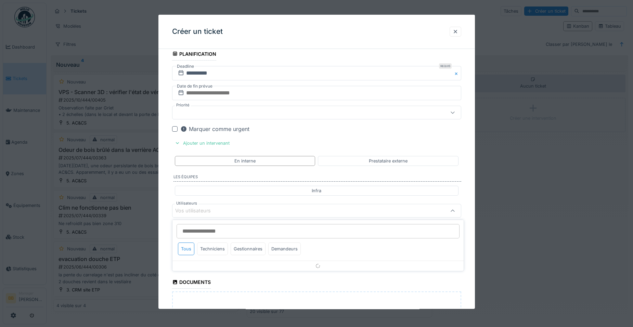
scroll to position [1205, 0]
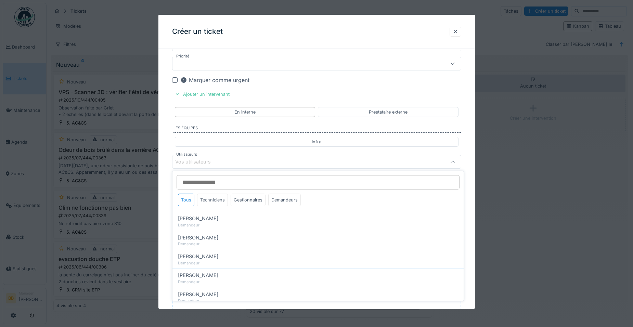
click at [210, 204] on div "Techniciens" at bounding box center [212, 200] width 31 height 13
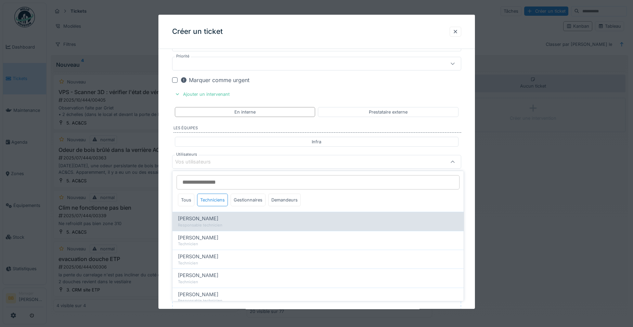
click at [213, 226] on div "Responsable technicien" at bounding box center [318, 225] width 280 height 6
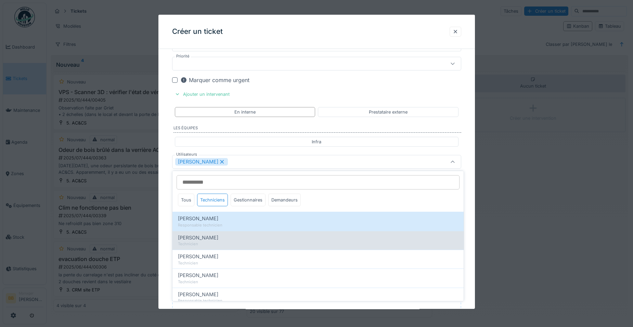
click at [201, 239] on span "Leonardo Alaimo" at bounding box center [198, 238] width 40 height 8
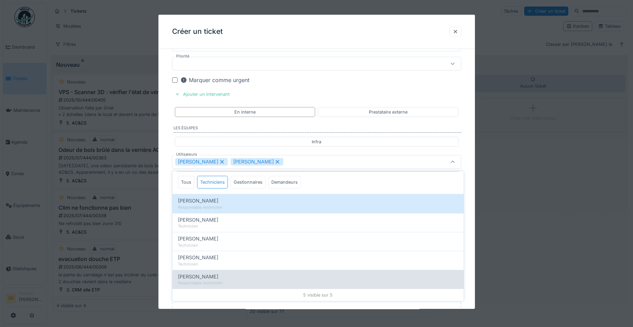
click at [197, 274] on span "Ronan Jurcaba" at bounding box center [198, 277] width 40 height 8
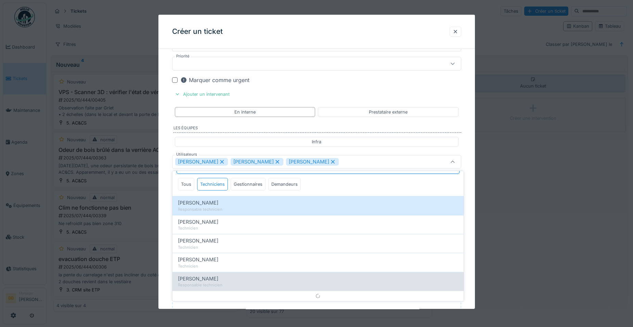
scroll to position [4, 0]
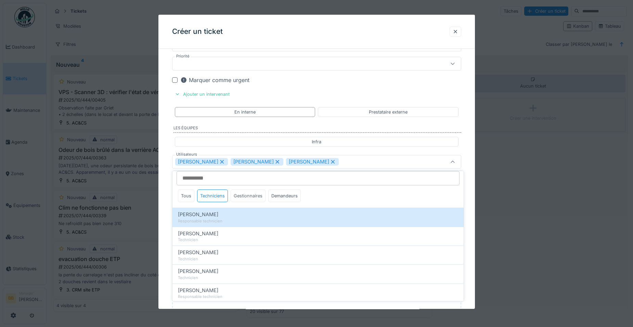
click at [249, 197] on div "Gestionnaires" at bounding box center [248, 196] width 35 height 13
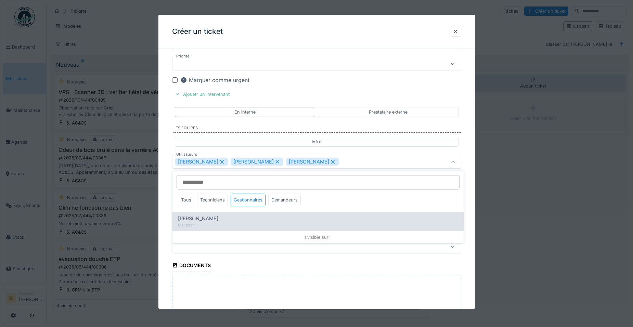
click at [235, 217] on div "[PERSON_NAME]" at bounding box center [318, 219] width 280 height 8
type input "**********"
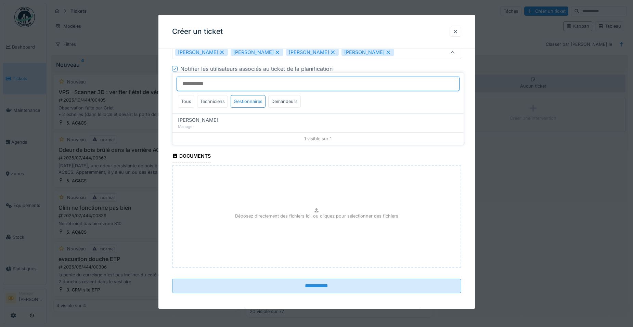
scroll to position [1318, 0]
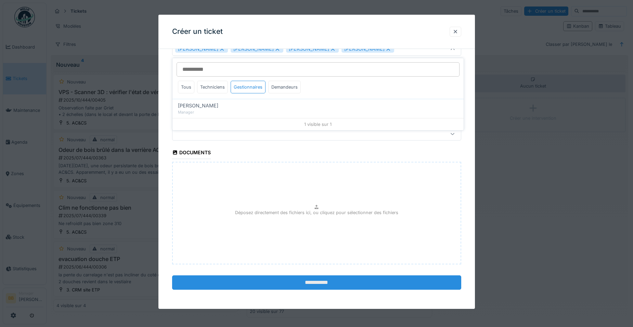
click at [281, 283] on input "**********" at bounding box center [316, 283] width 289 height 14
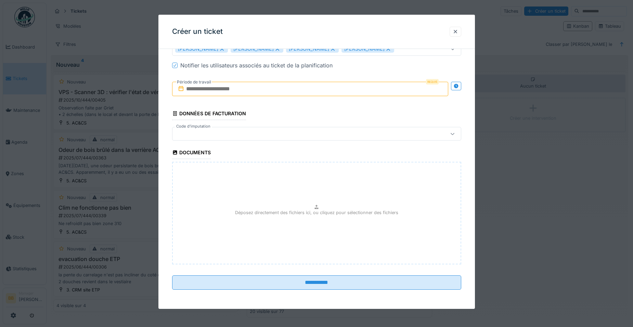
click at [231, 92] on input "text" at bounding box center [310, 89] width 276 height 14
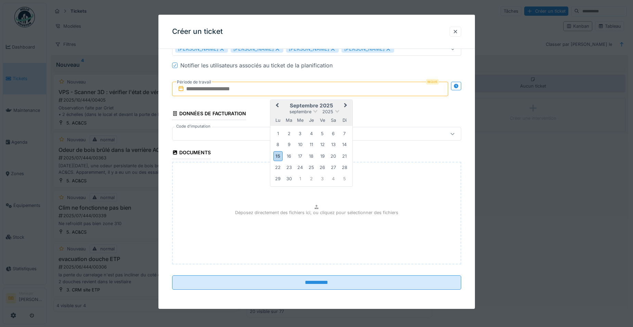
click at [300, 115] on div "lu ma me je ve sa di" at bounding box center [311, 120] width 82 height 11
click at [276, 156] on div "15" at bounding box center [277, 156] width 9 height 10
click at [346, 105] on span "Next Month" at bounding box center [346, 106] width 0 height 8
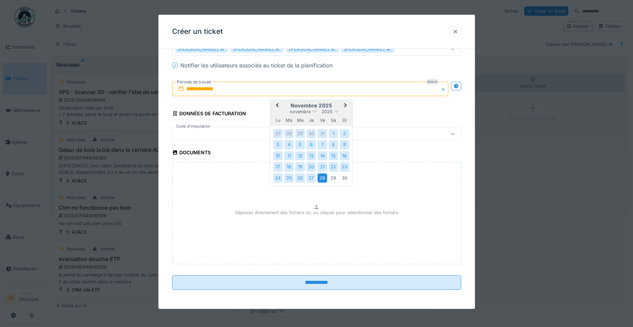
click at [326, 174] on div "28" at bounding box center [322, 178] width 9 height 9
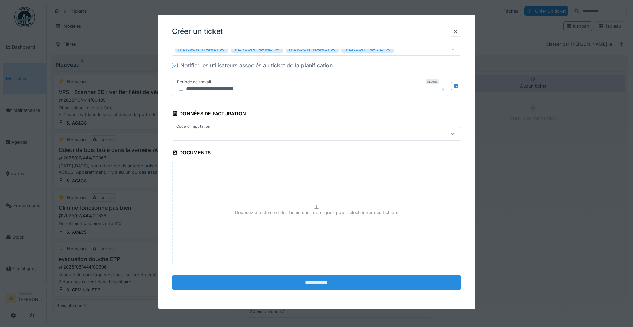
click at [308, 280] on input "**********" at bounding box center [316, 283] width 289 height 14
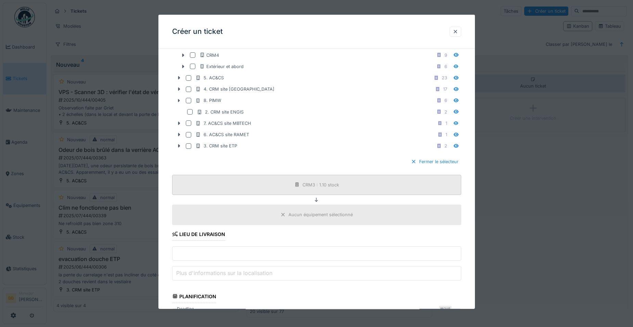
scroll to position [958, 0]
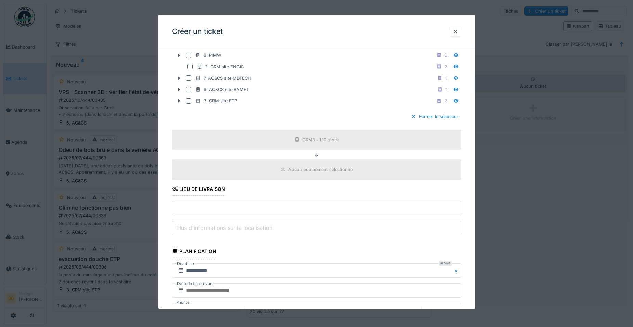
click at [255, 207] on input "text" at bounding box center [316, 208] width 289 height 14
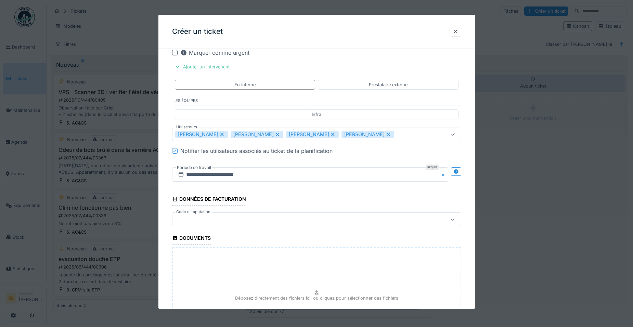
scroll to position [1318, 0]
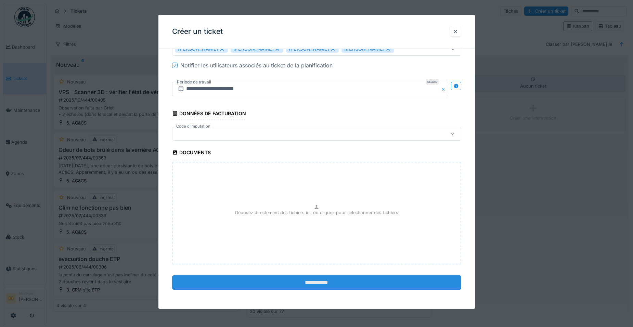
type input "**********"
click at [281, 280] on input "**********" at bounding box center [316, 283] width 289 height 14
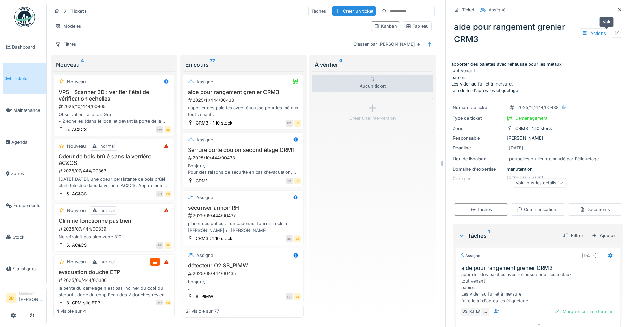
click at [614, 31] on icon at bounding box center [616, 33] width 5 height 4
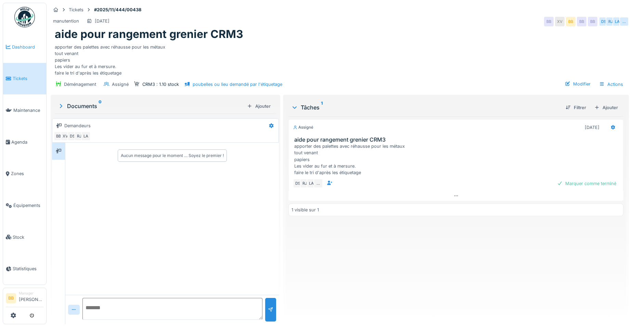
click at [14, 49] on span "Dashboard" at bounding box center [27, 47] width 31 height 7
